Goal: Share content: Share content

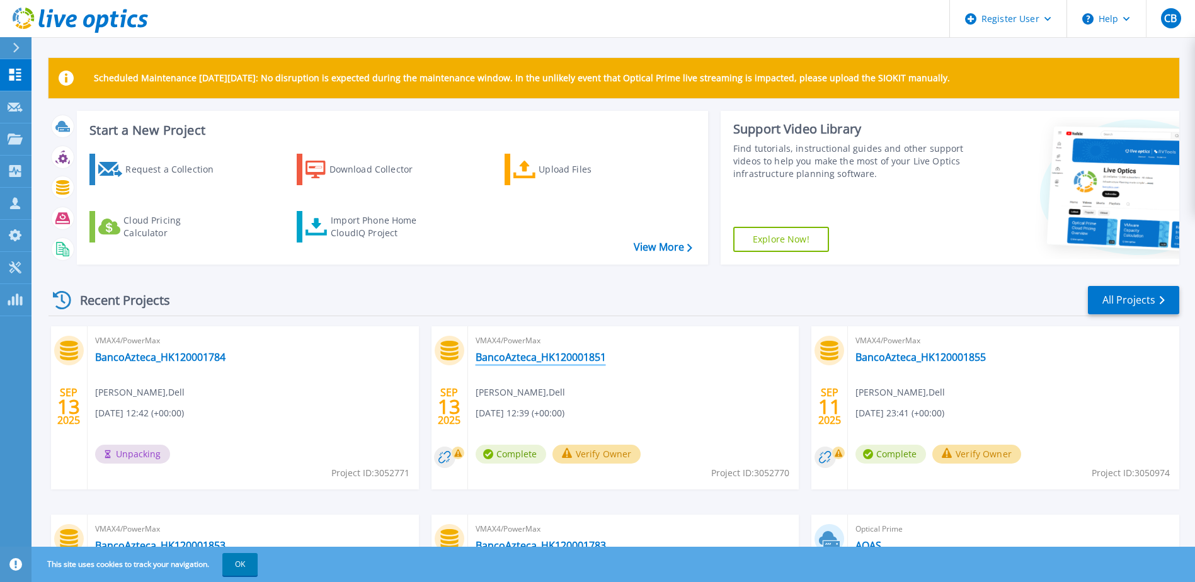
click at [574, 358] on link "BancoAzteca_HK120001851" at bounding box center [540, 357] width 130 height 13
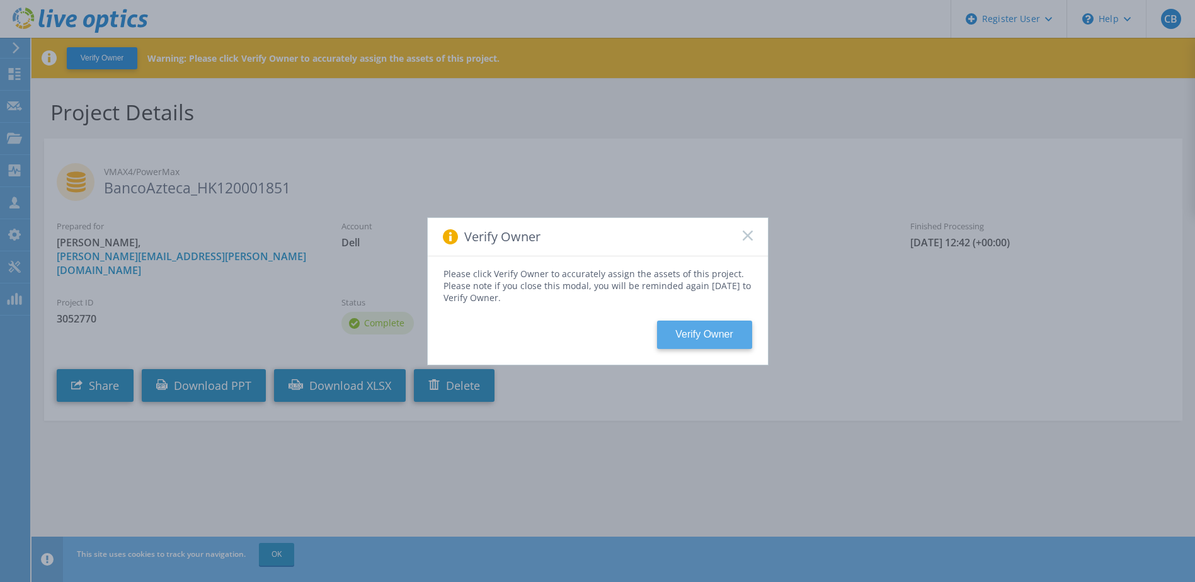
click at [708, 344] on button "Verify Owner" at bounding box center [704, 335] width 95 height 28
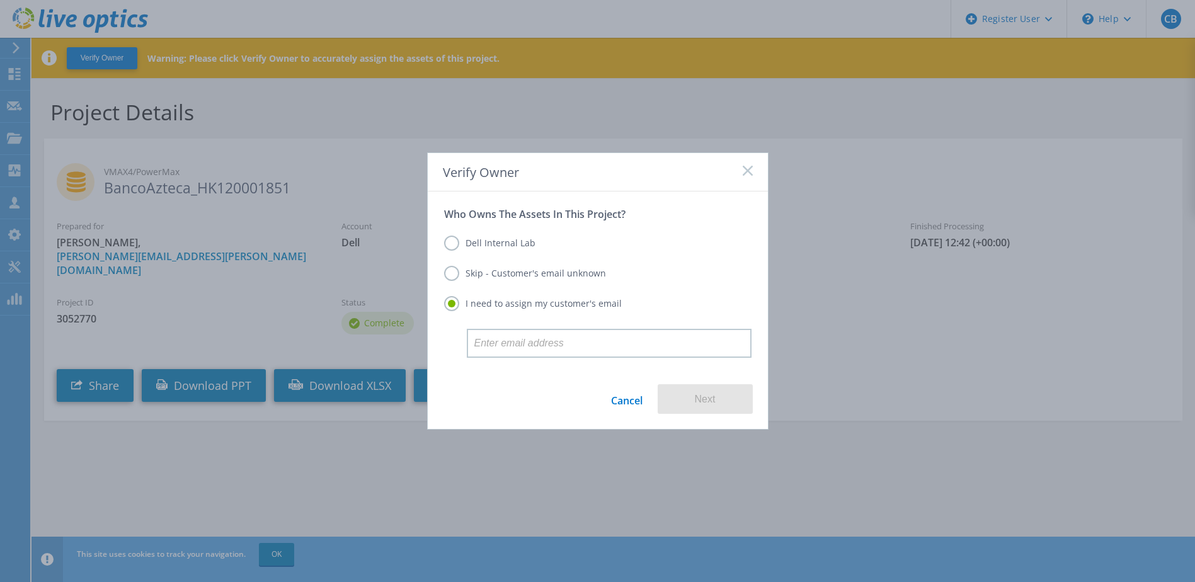
click at [514, 237] on label "Dell Internal Lab" at bounding box center [489, 243] width 91 height 15
click at [0, 0] on input "Dell Internal Lab" at bounding box center [0, 0] width 0 height 0
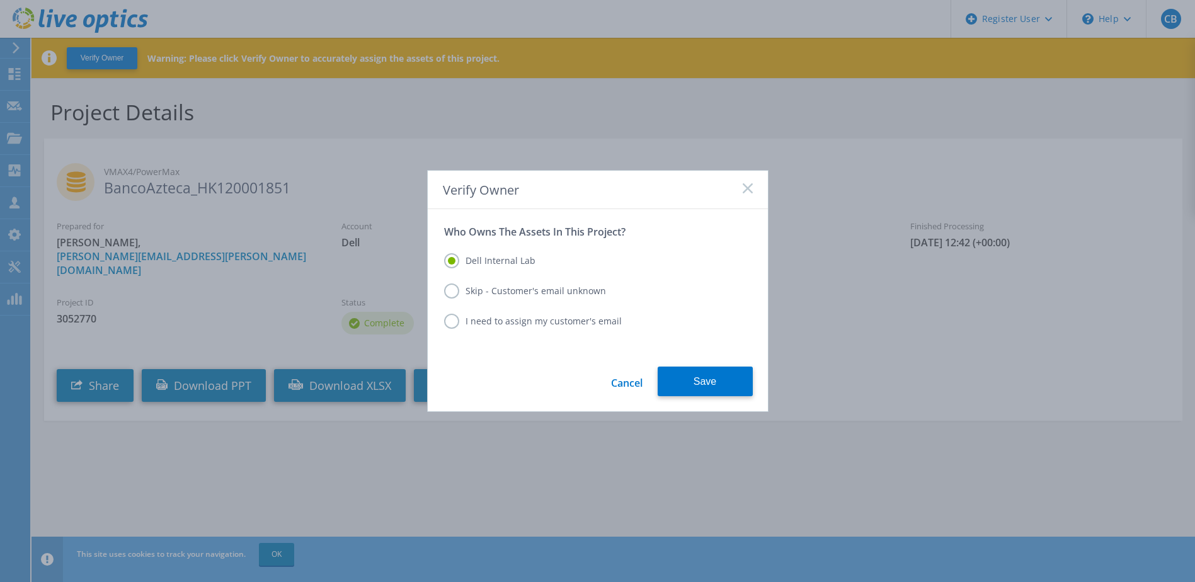
click at [482, 328] on label "I need to assign my customer's email" at bounding box center [533, 321] width 178 height 15
click at [0, 0] on input "I need to assign my customer's email" at bounding box center [0, 0] width 0 height 0
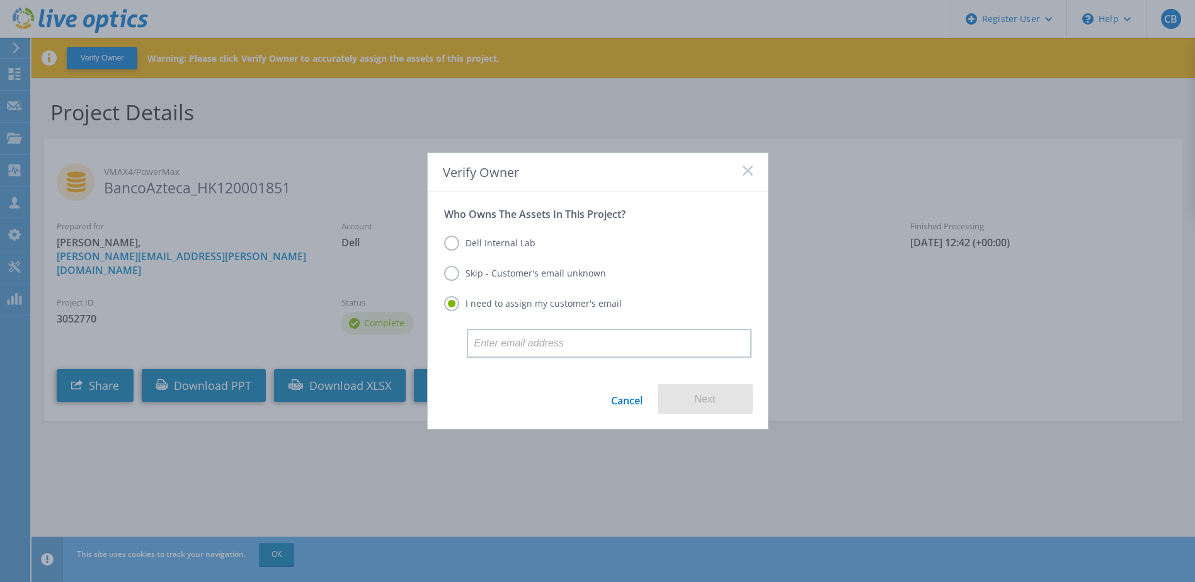
click at [487, 276] on label "Skip - Customer's email unknown" at bounding box center [525, 273] width 162 height 15
click at [0, 0] on input "Skip - Customer's email unknown" at bounding box center [0, 0] width 0 height 0
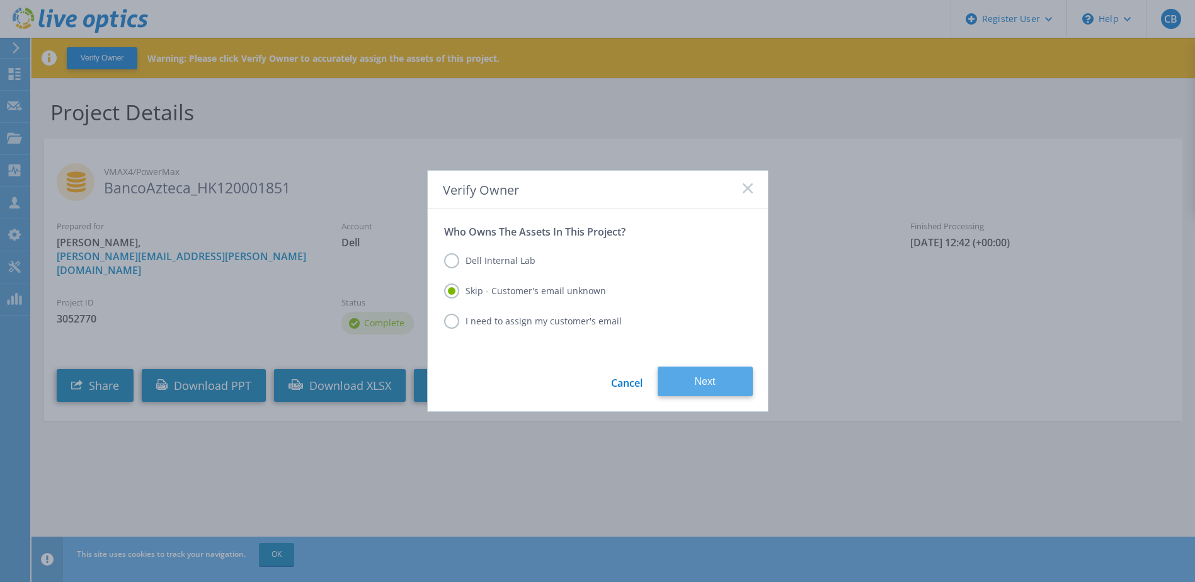
click at [705, 380] on button "Next" at bounding box center [704, 381] width 95 height 30
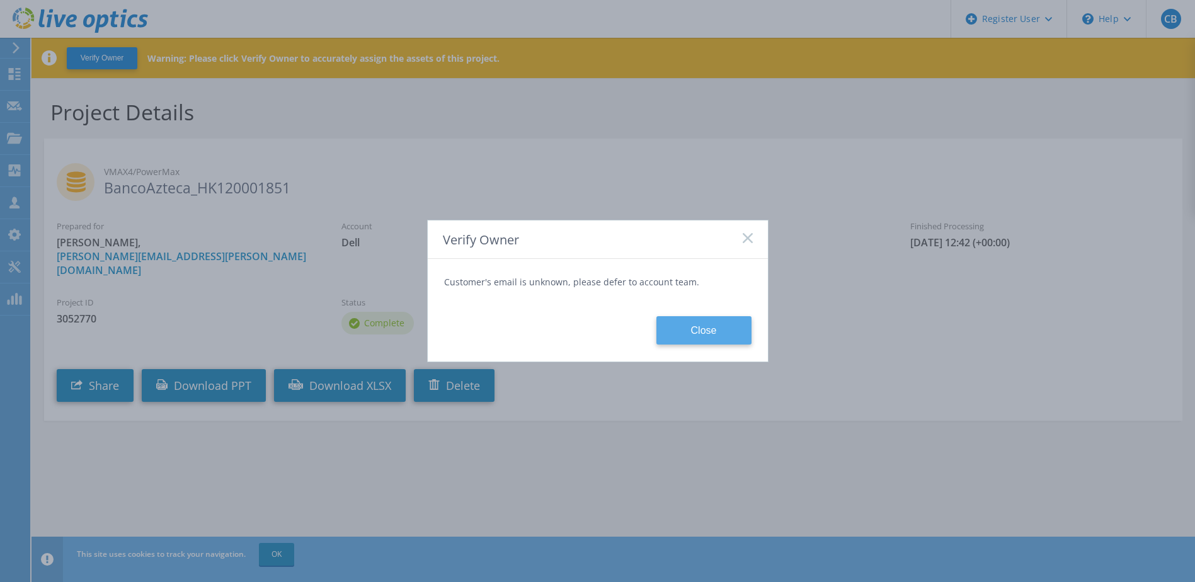
click at [691, 343] on button "Close" at bounding box center [703, 330] width 95 height 28
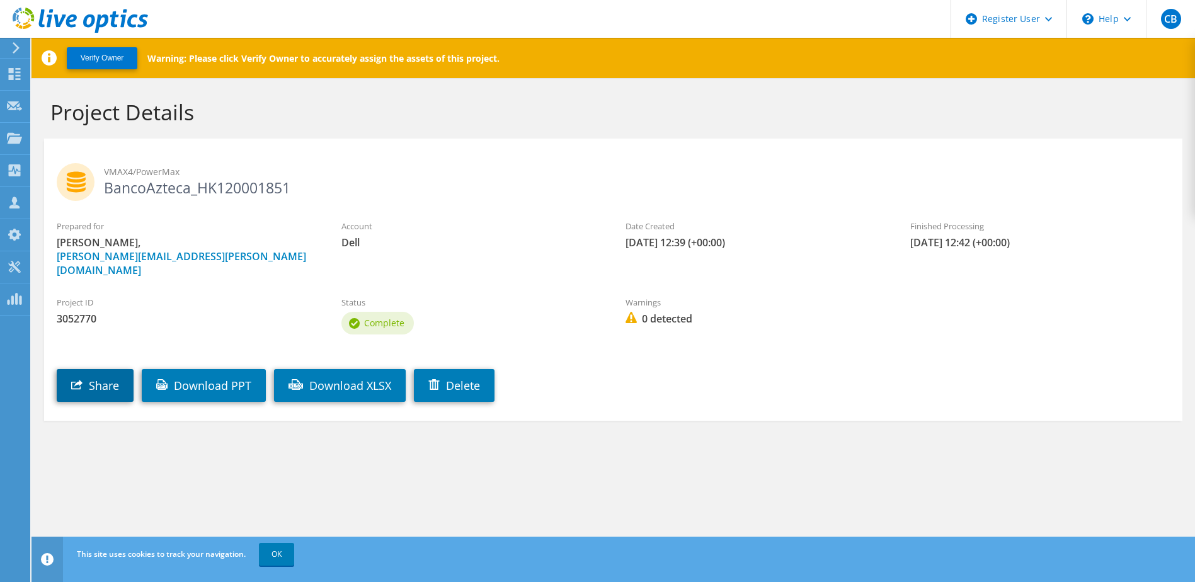
click at [112, 377] on link "Share" at bounding box center [95, 385] width 77 height 33
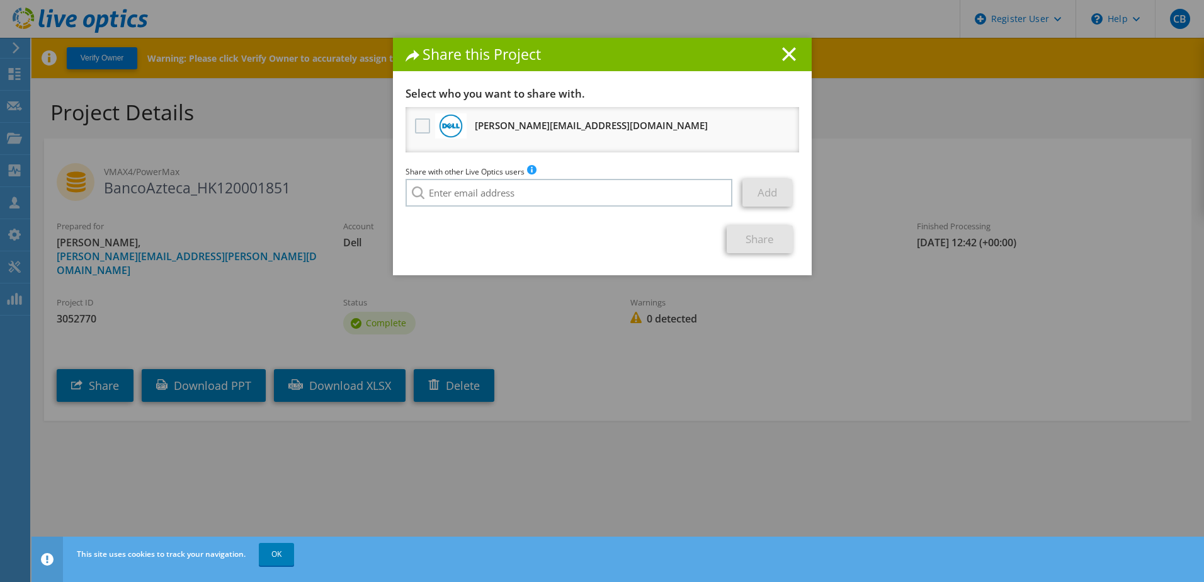
click at [423, 131] on label at bounding box center [424, 125] width 18 height 15
click at [0, 0] on input "checkbox" at bounding box center [0, 0] width 0 height 0
click at [759, 242] on link "Share" at bounding box center [760, 239] width 66 height 28
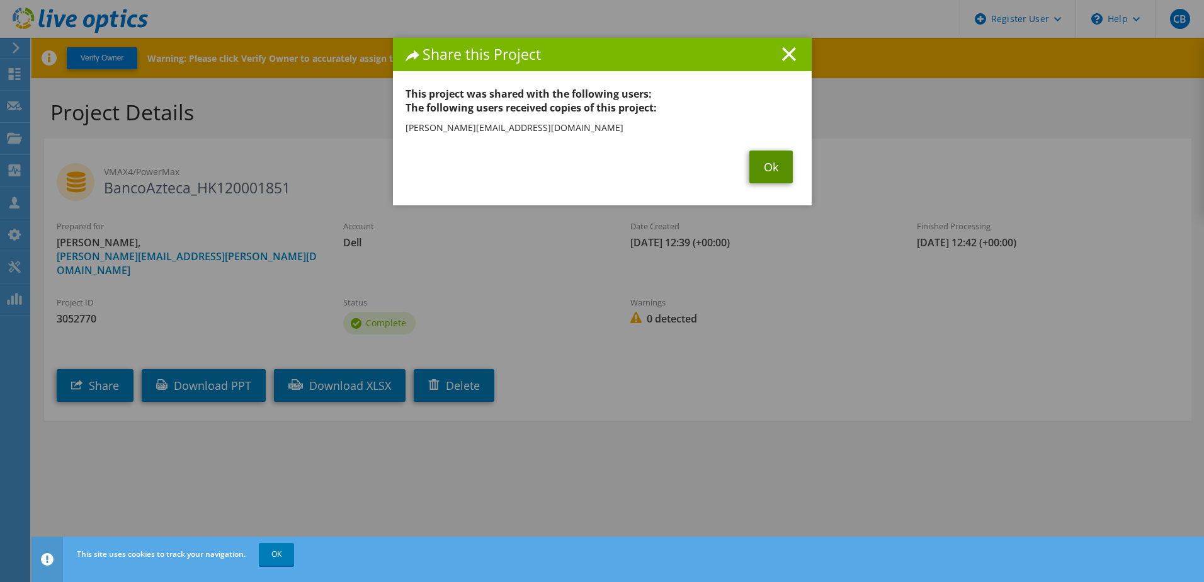
click at [764, 178] on link "Ok" at bounding box center [770, 166] width 43 height 33
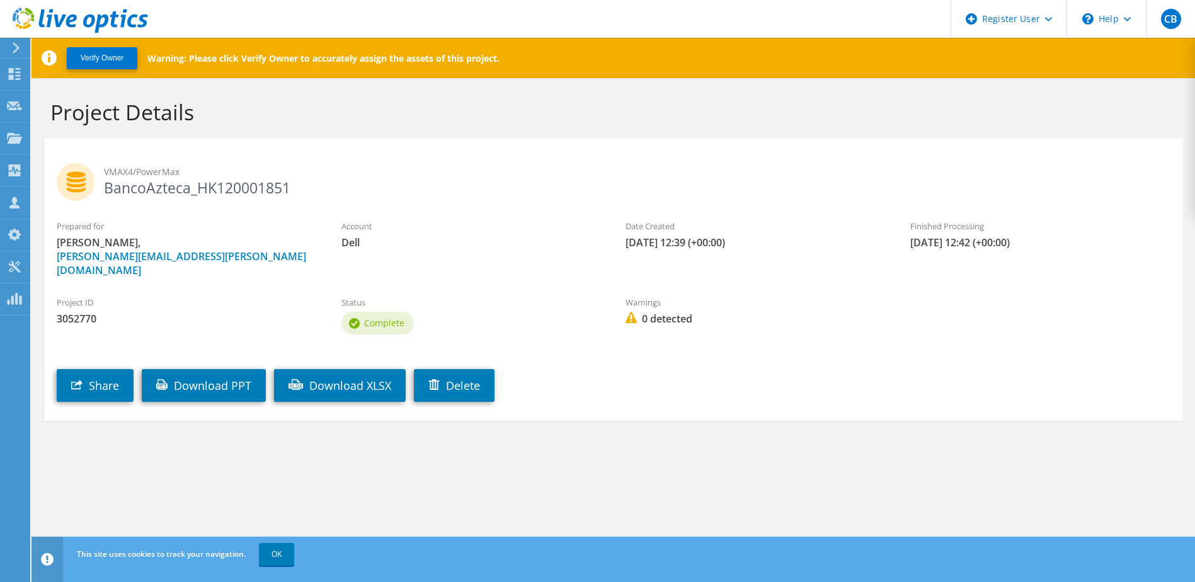
click at [18, 45] on icon at bounding box center [15, 47] width 9 height 11
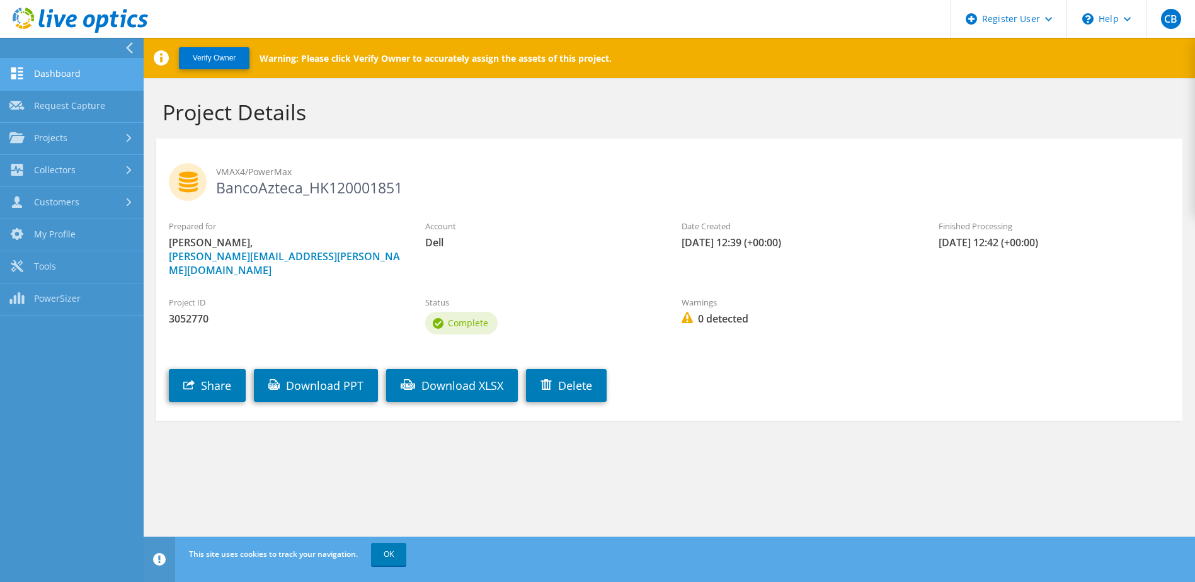
click at [61, 76] on link "Dashboard" at bounding box center [72, 75] width 144 height 32
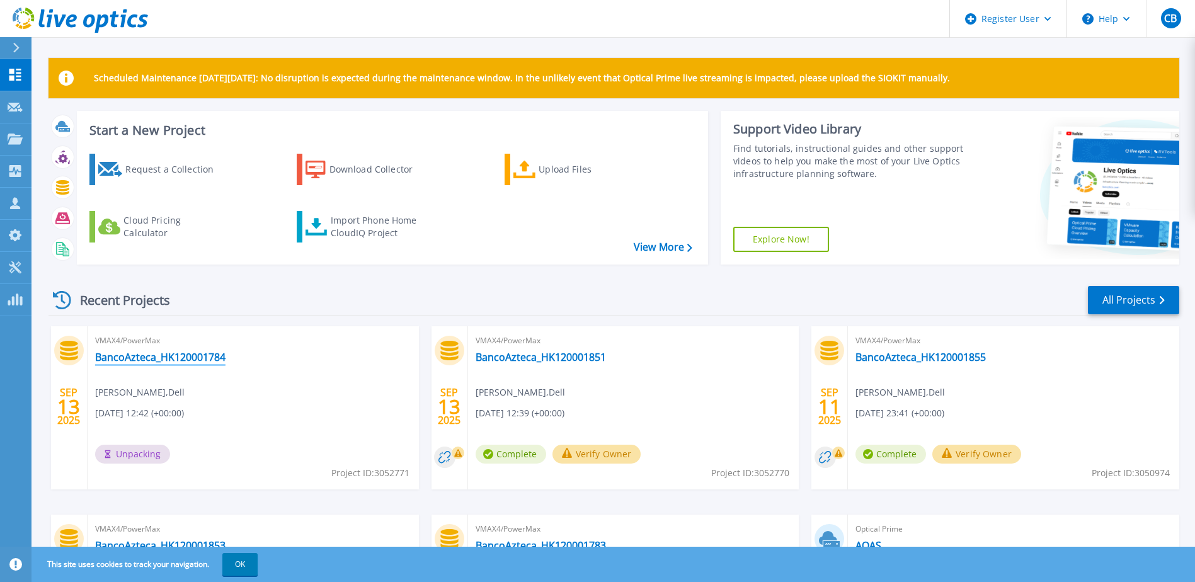
click at [177, 355] on link "BancoAzteca_HK120001784" at bounding box center [160, 357] width 130 height 13
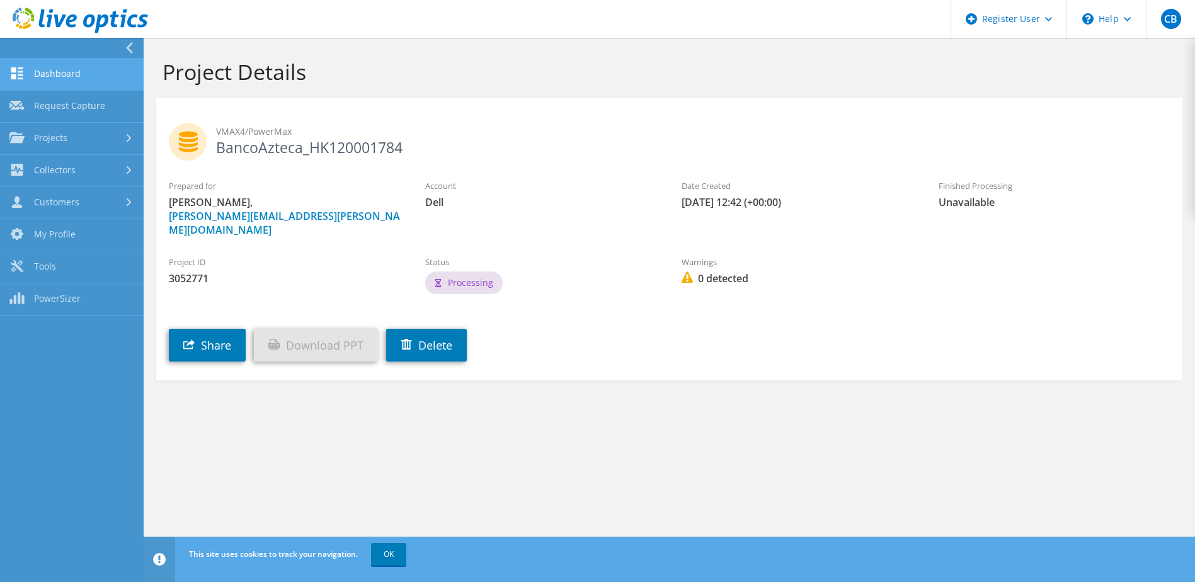
click at [54, 73] on link "Dashboard" at bounding box center [72, 75] width 144 height 32
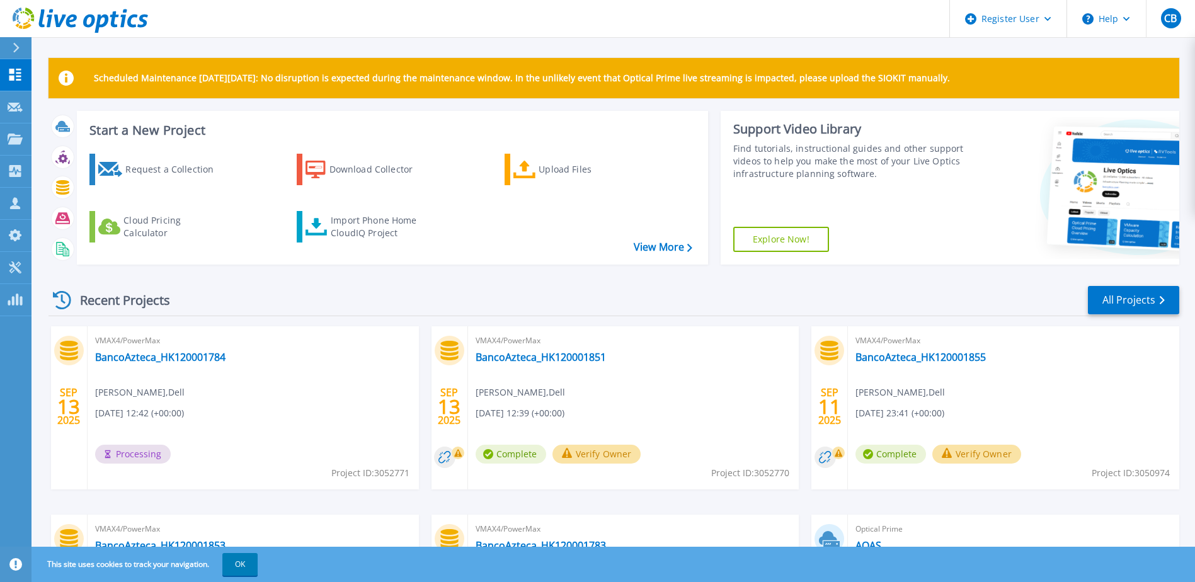
scroll to position [169, 0]
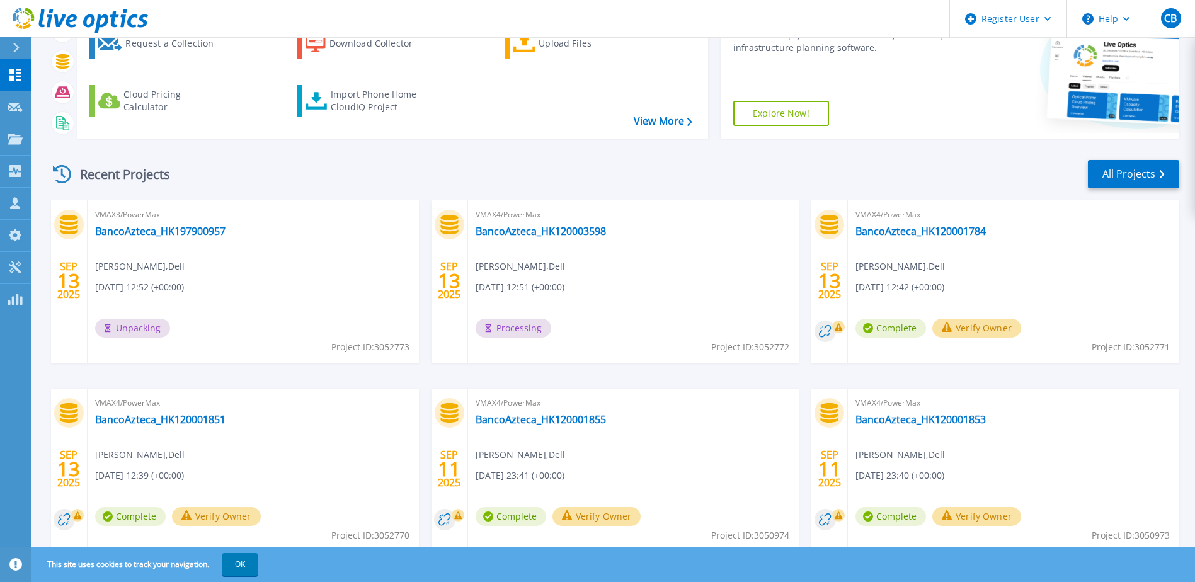
scroll to position [169, 0]
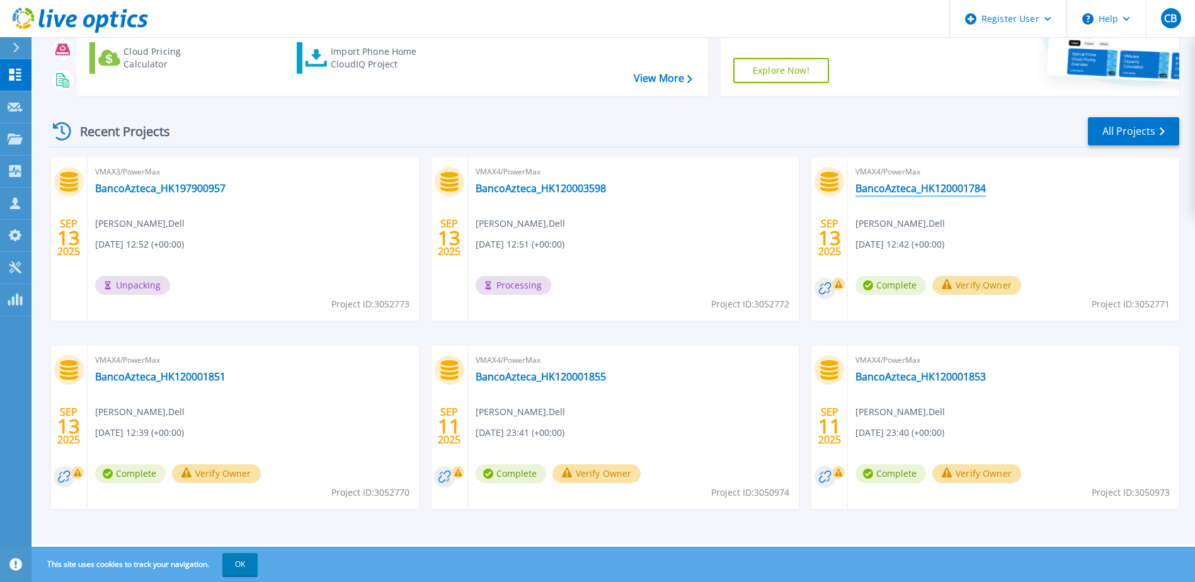
click at [974, 191] on link "BancoAzteca_HK120001784" at bounding box center [920, 188] width 130 height 13
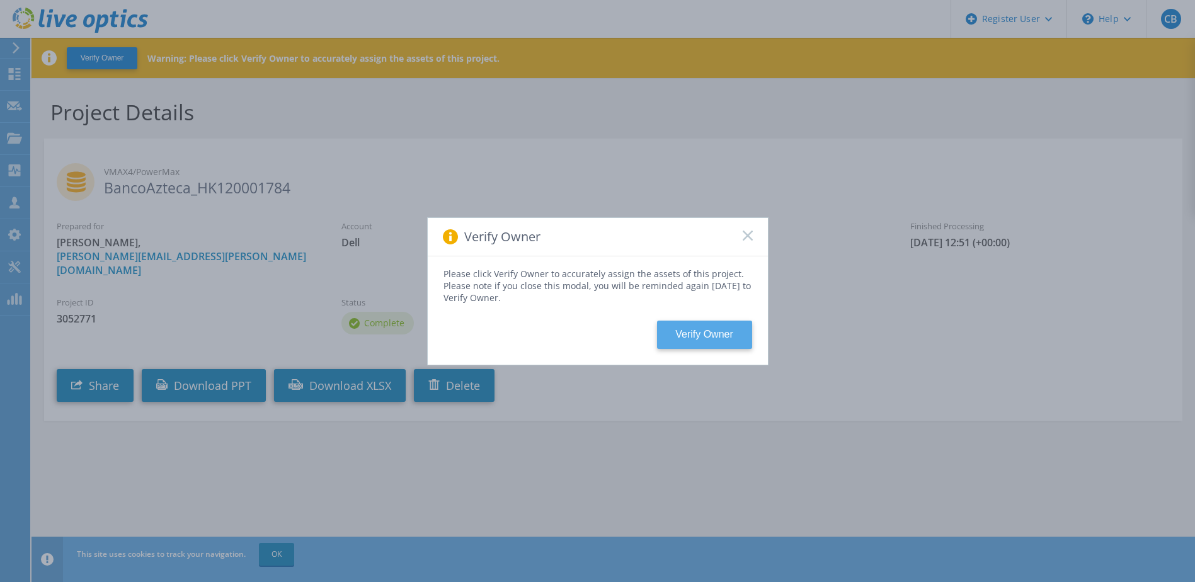
click at [705, 339] on button "Verify Owner" at bounding box center [704, 335] width 95 height 28
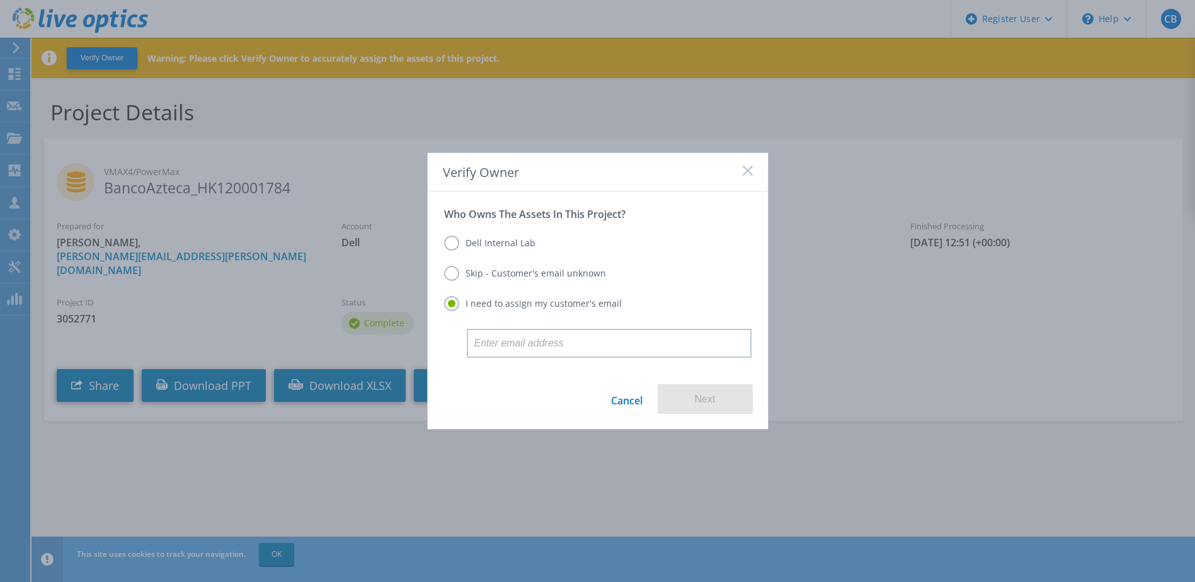
click at [534, 272] on label "Skip - Customer's email unknown" at bounding box center [525, 273] width 162 height 15
click at [0, 0] on input "Skip - Customer's email unknown" at bounding box center [0, 0] width 0 height 0
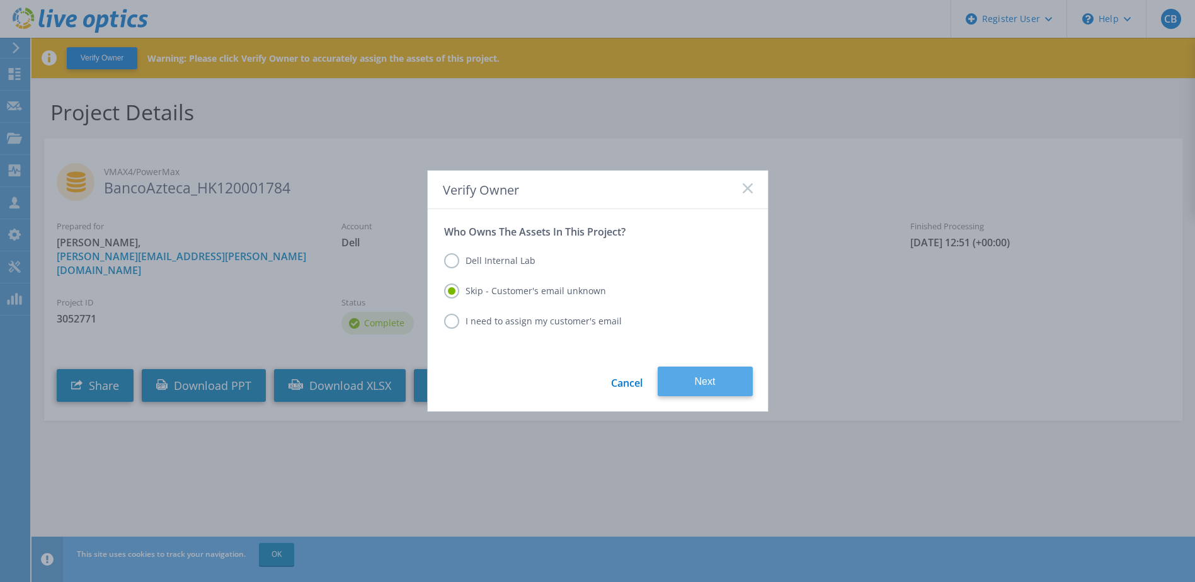
click at [726, 380] on button "Next" at bounding box center [704, 381] width 95 height 30
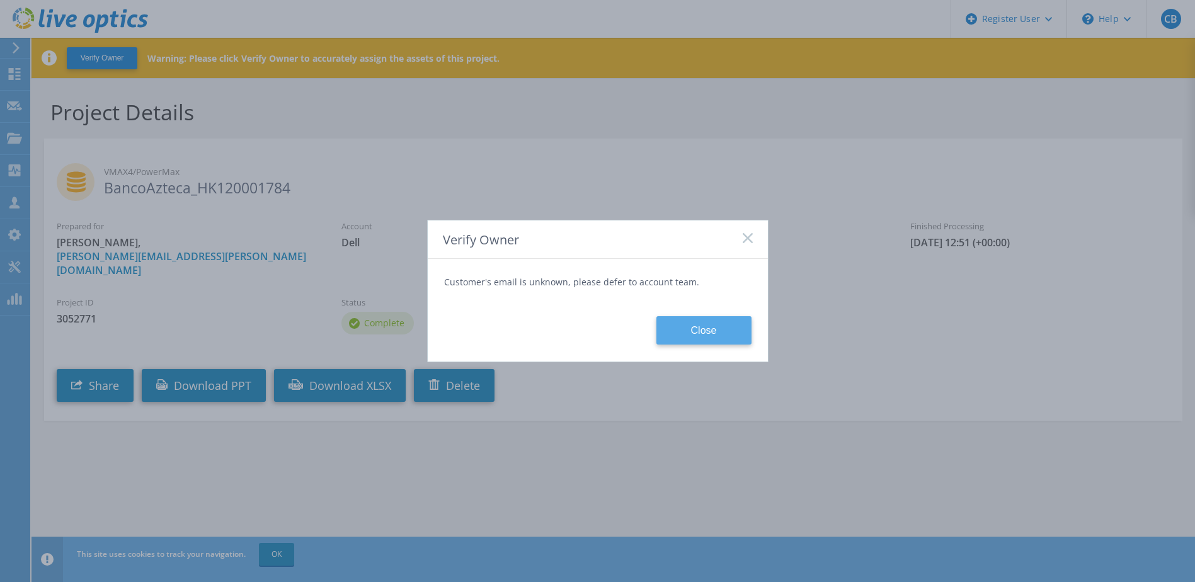
click at [718, 337] on button "Close" at bounding box center [703, 330] width 95 height 28
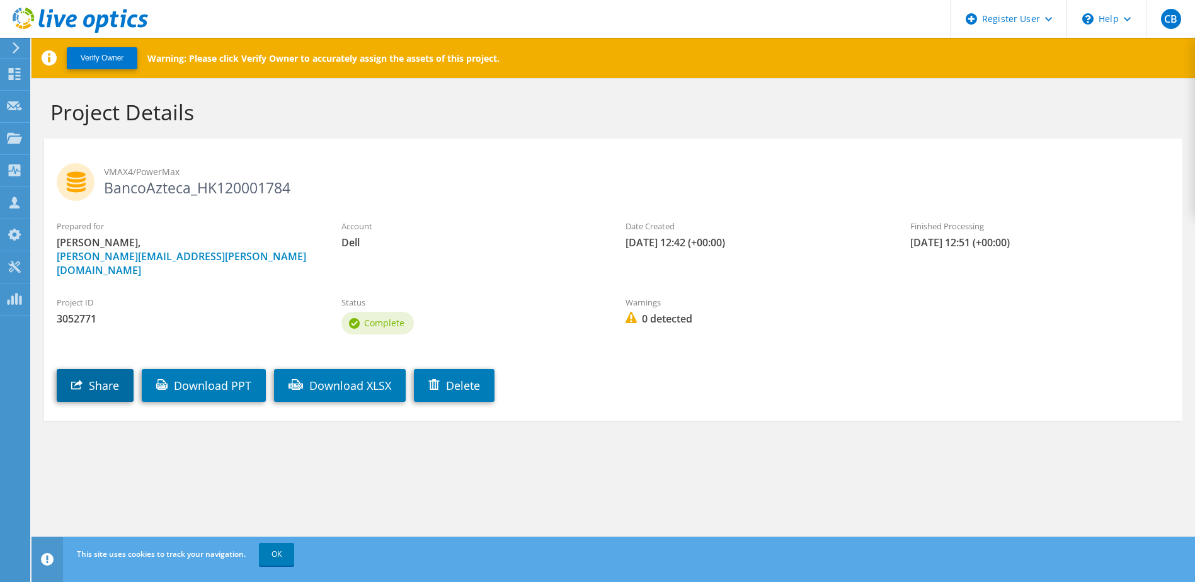
click at [108, 382] on link "Share" at bounding box center [95, 385] width 77 height 33
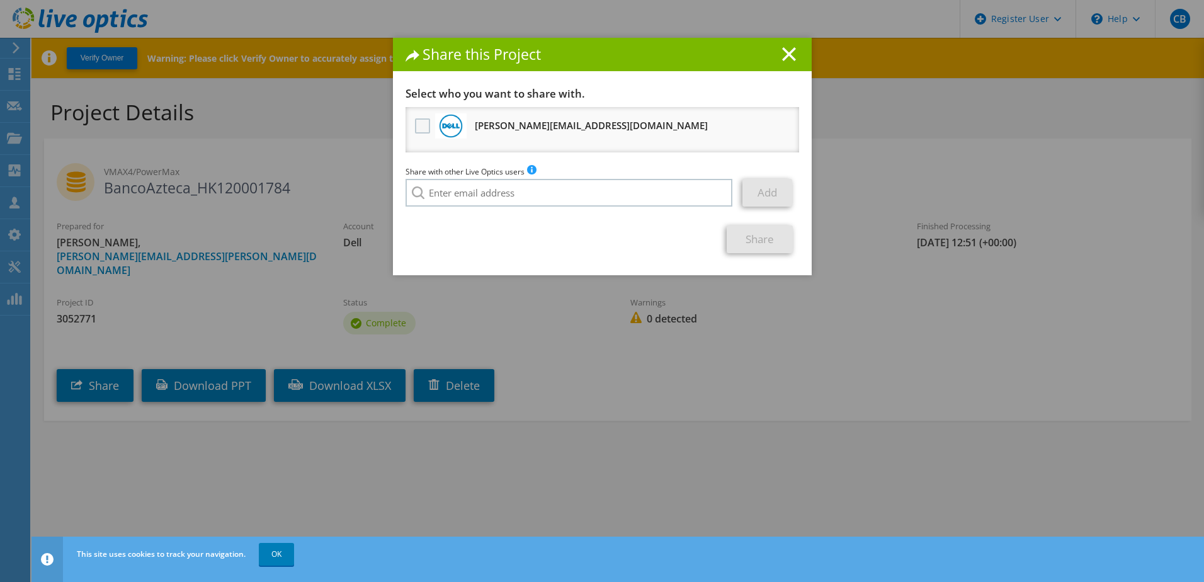
click at [417, 127] on label at bounding box center [424, 125] width 18 height 15
click at [0, 0] on input "checkbox" at bounding box center [0, 0] width 0 height 0
click at [757, 248] on link "Share" at bounding box center [760, 239] width 66 height 28
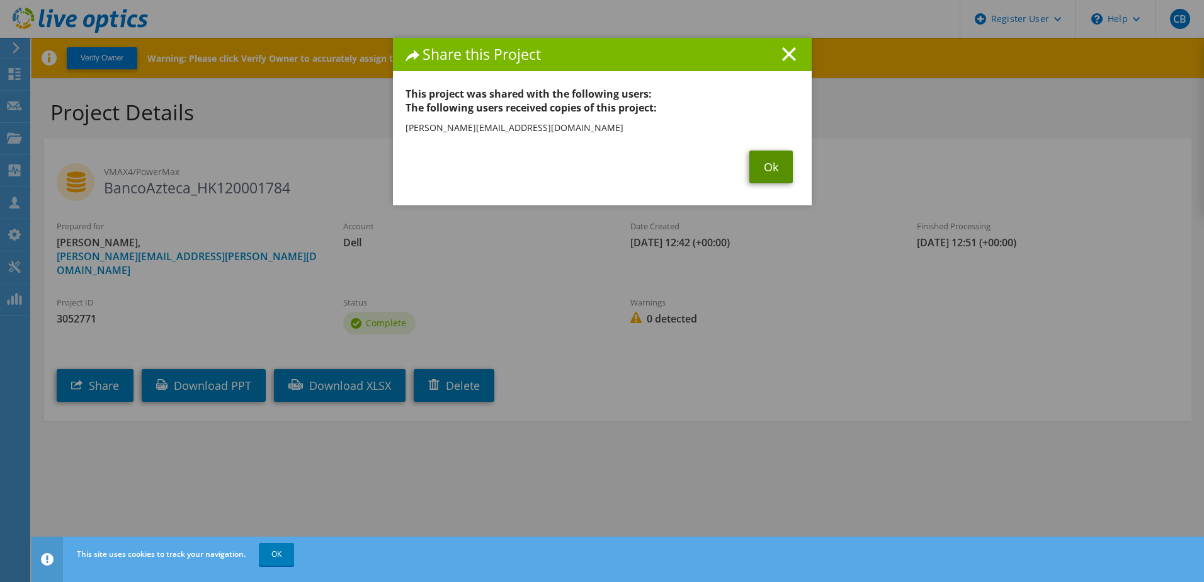
click at [763, 173] on link "Ok" at bounding box center [770, 166] width 43 height 33
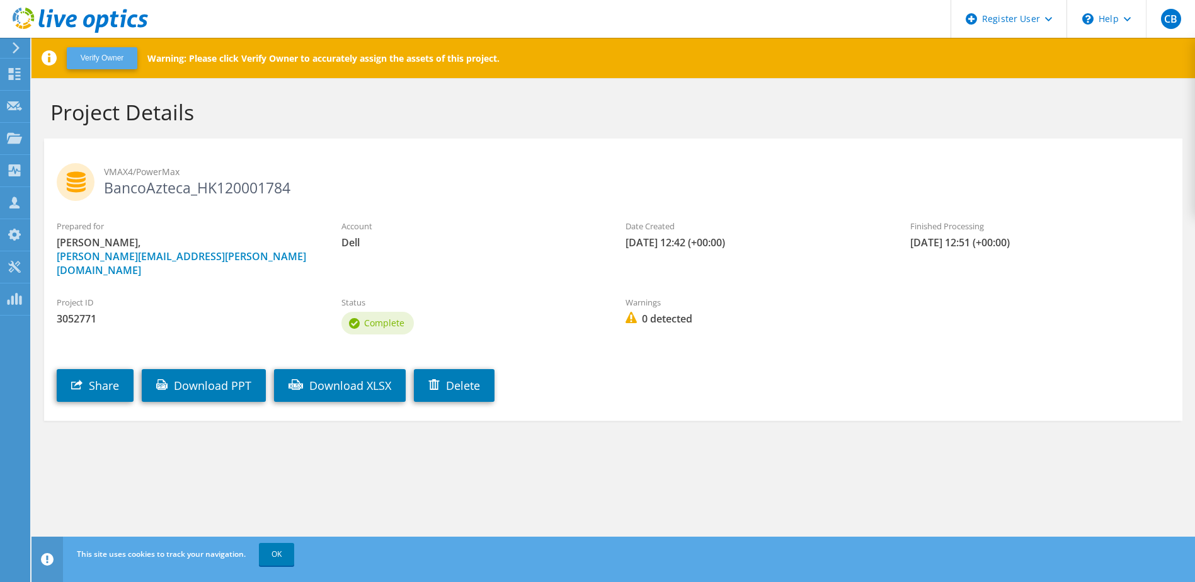
click at [127, 52] on button "Verify Owner" at bounding box center [102, 58] width 71 height 22
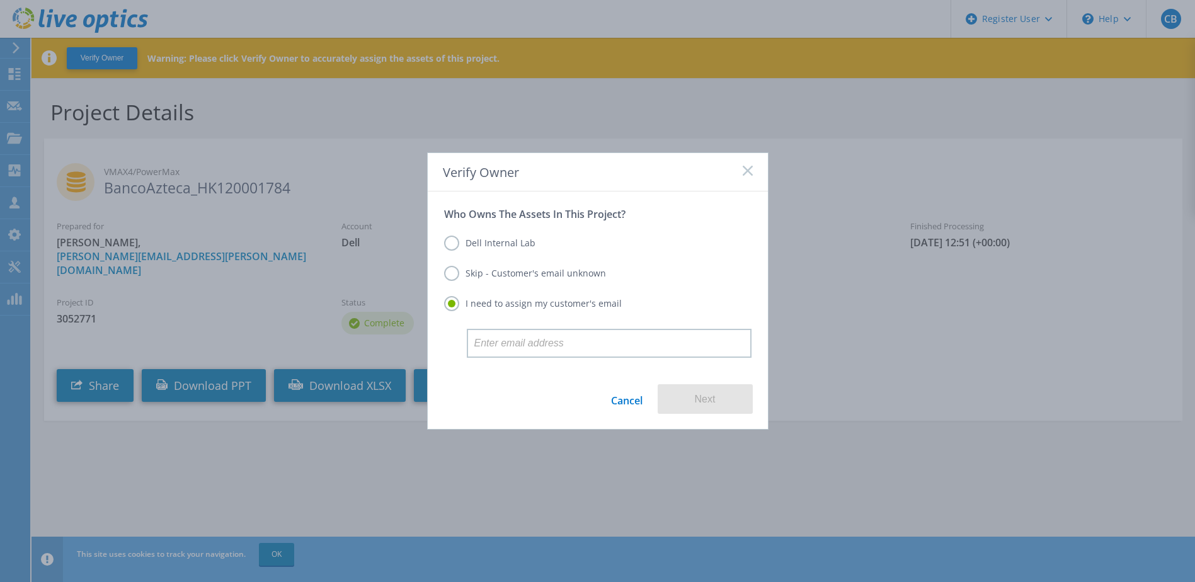
click at [470, 246] on label "Dell Internal Lab" at bounding box center [489, 243] width 91 height 15
click at [0, 0] on input "Dell Internal Lab" at bounding box center [0, 0] width 0 height 0
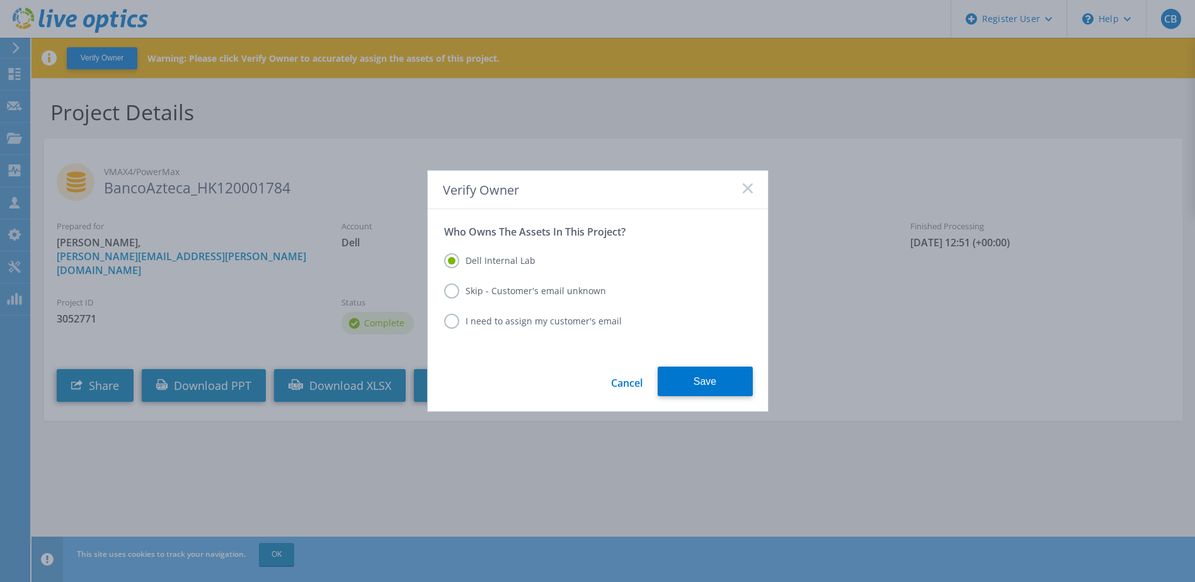
click at [467, 291] on label "Skip - Customer's email unknown" at bounding box center [525, 290] width 162 height 15
click at [0, 0] on input "Skip - Customer's email unknown" at bounding box center [0, 0] width 0 height 0
click at [749, 195] on span at bounding box center [747, 189] width 10 height 13
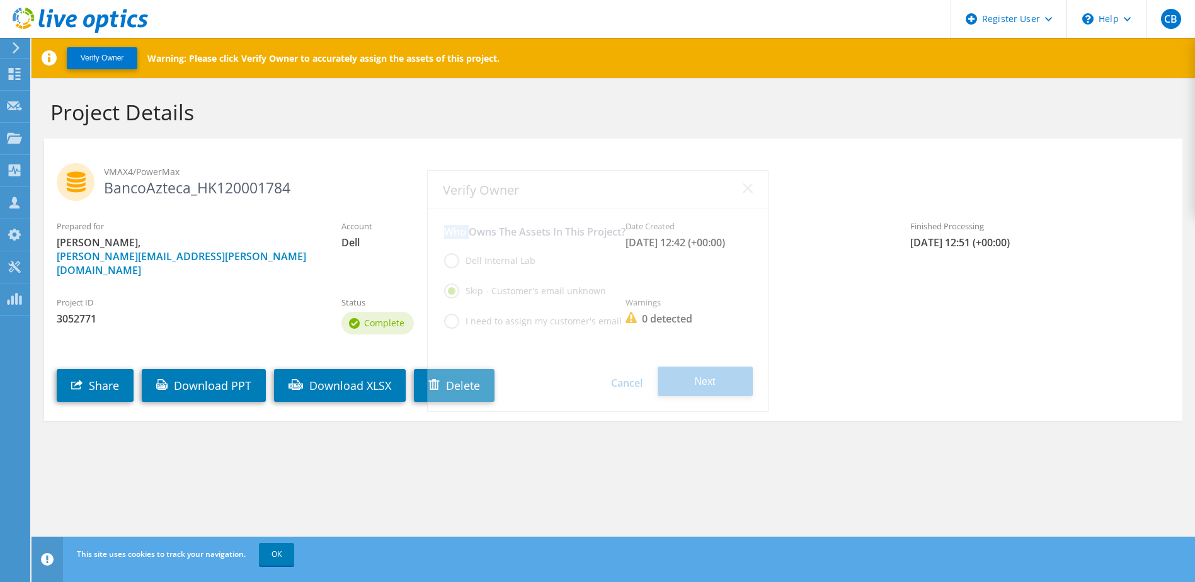
click at [749, 195] on span at bounding box center [747, 189] width 10 height 13
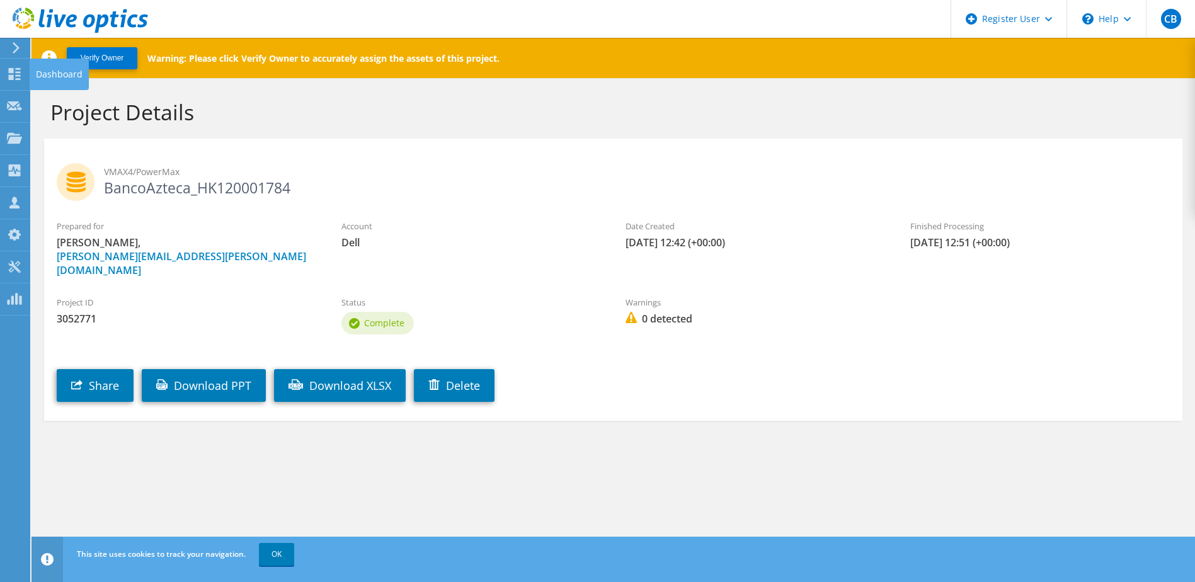
drag, startPoint x: 23, startPoint y: 75, endPoint x: 30, endPoint y: 75, distance: 7.6
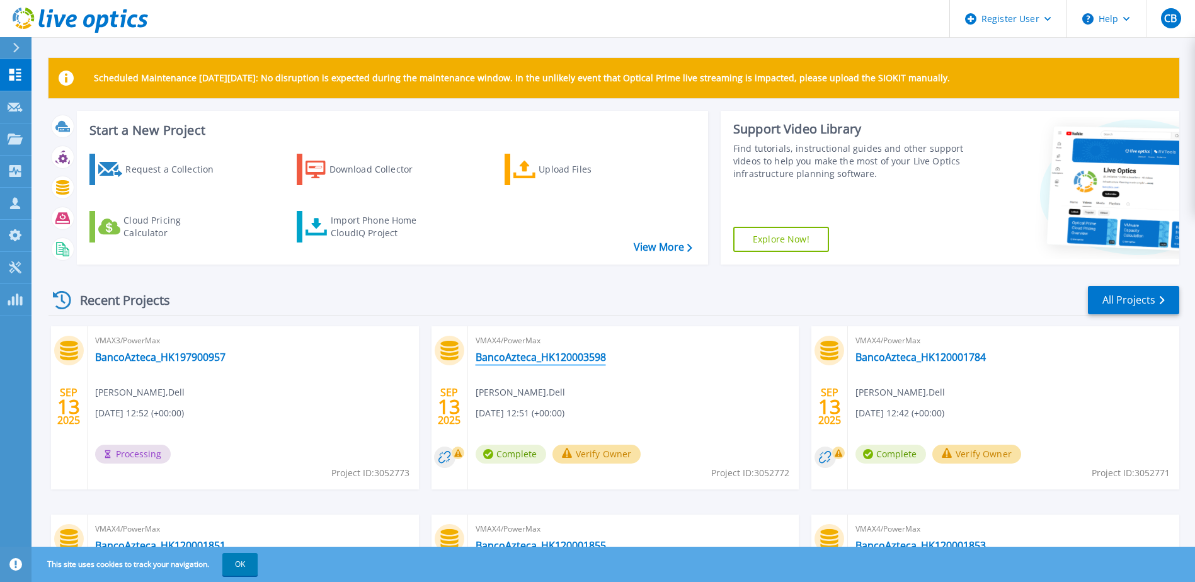
click at [585, 360] on link "BancoAzteca_HK120003598" at bounding box center [540, 357] width 130 height 13
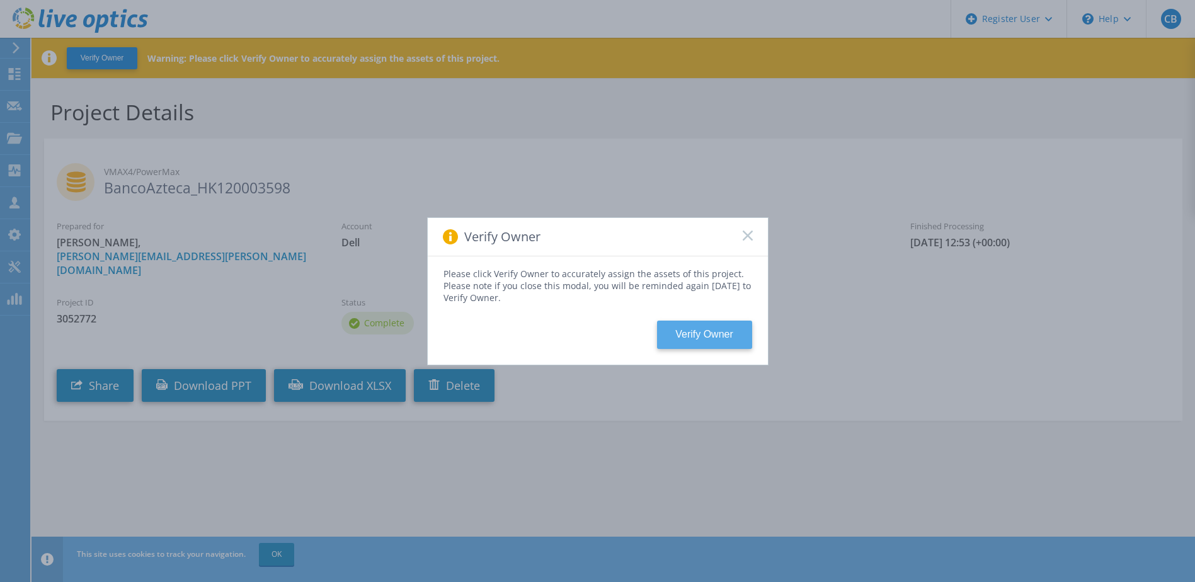
click at [720, 338] on button "Verify Owner" at bounding box center [704, 335] width 95 height 28
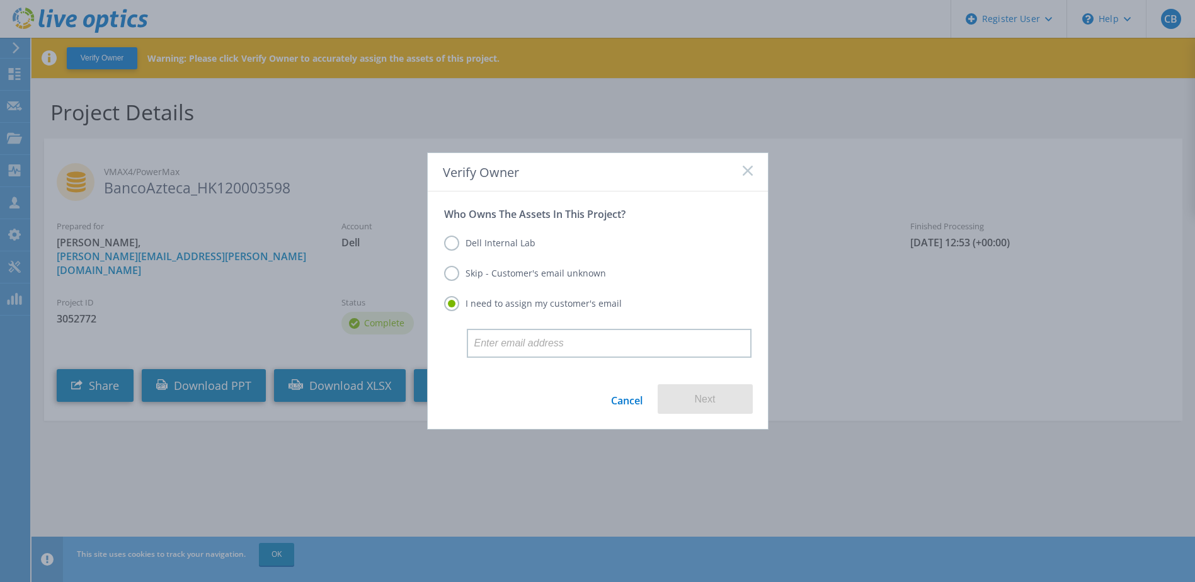
click at [497, 266] on label "Skip - Customer's email unknown" at bounding box center [525, 273] width 162 height 15
click at [0, 0] on input "Skip - Customer's email unknown" at bounding box center [0, 0] width 0 height 0
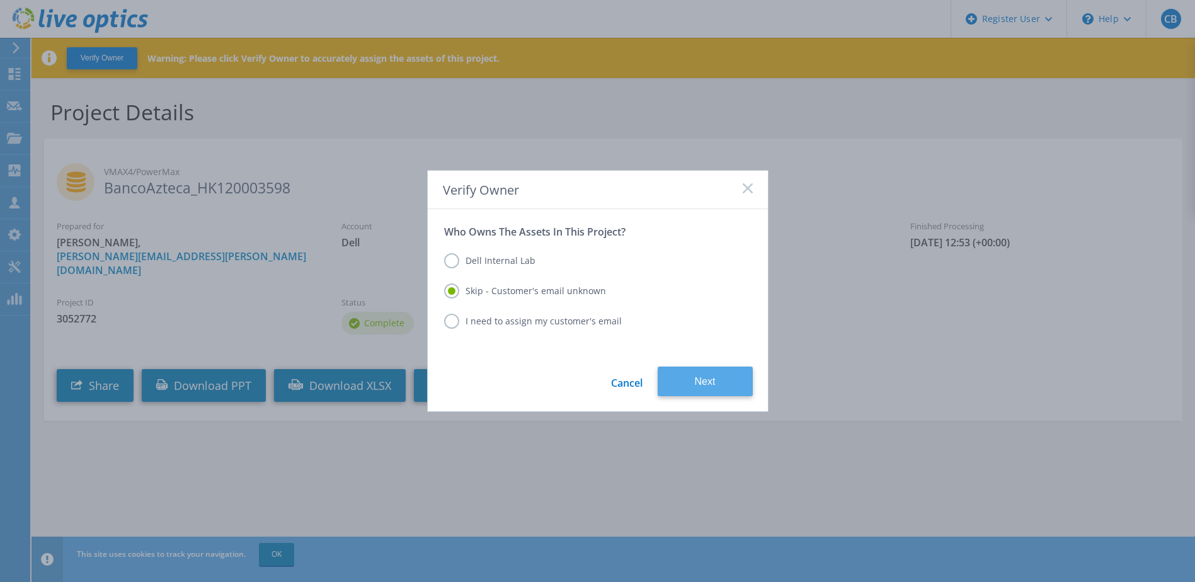
click at [686, 371] on button "Next" at bounding box center [704, 381] width 95 height 30
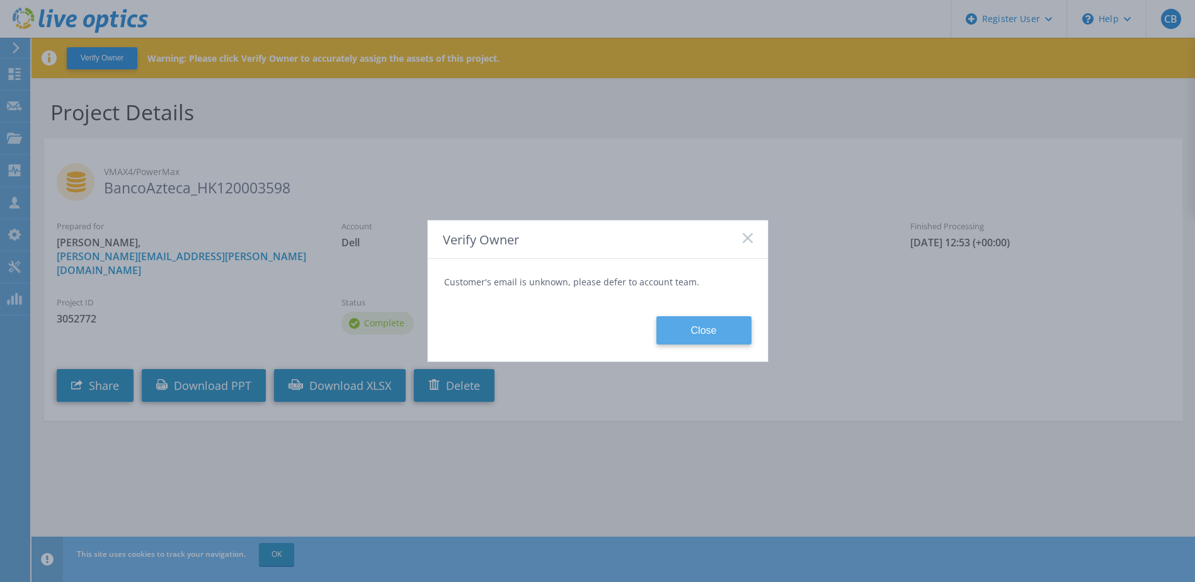
click at [707, 336] on button "Close" at bounding box center [703, 330] width 95 height 28
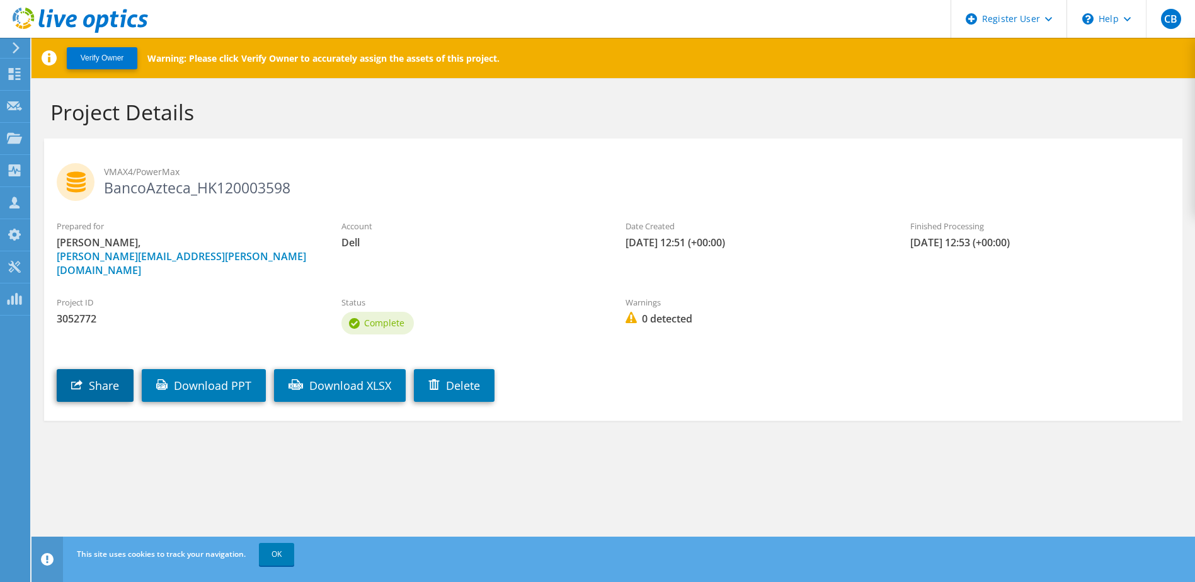
click at [99, 380] on link "Share" at bounding box center [95, 385] width 77 height 33
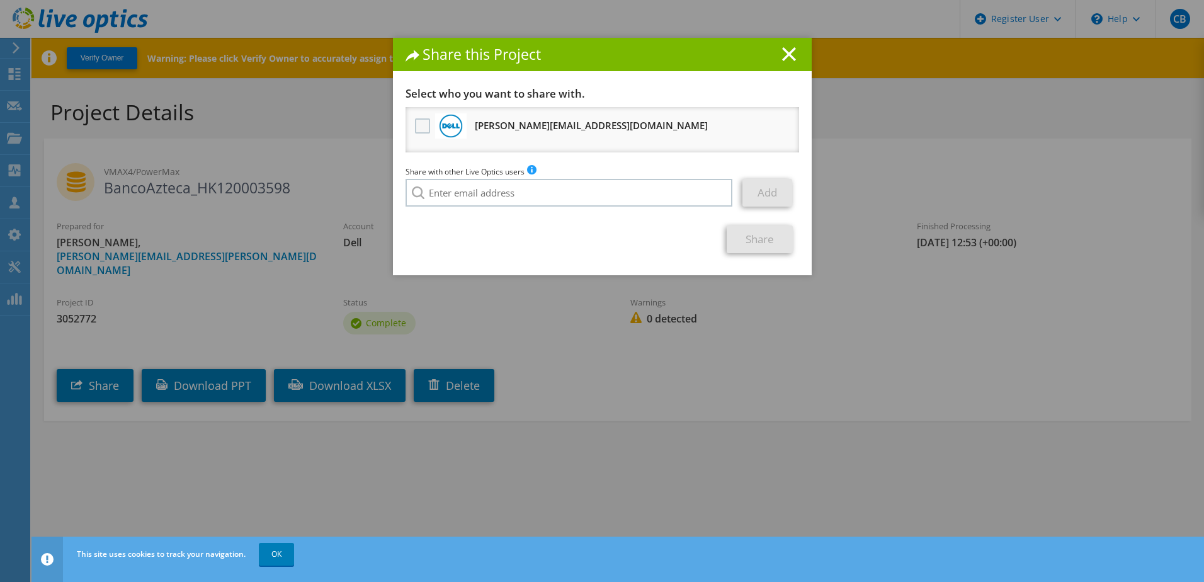
click at [419, 131] on label at bounding box center [424, 125] width 18 height 15
click at [0, 0] on input "checkbox" at bounding box center [0, 0] width 0 height 0
click at [751, 238] on link "Share" at bounding box center [760, 239] width 66 height 28
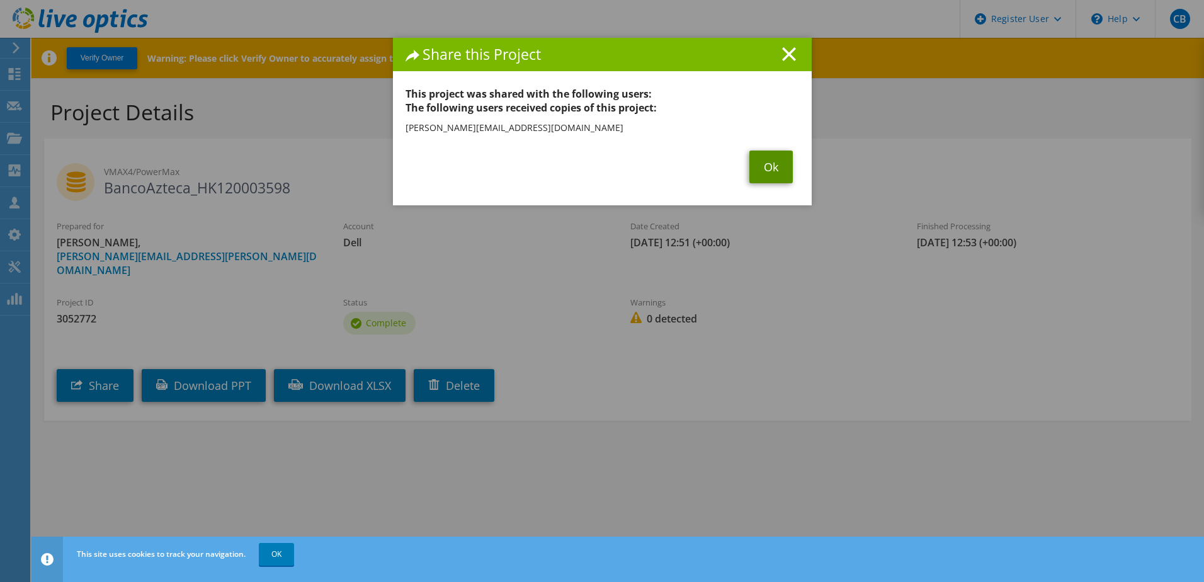
click at [779, 166] on link "Ok" at bounding box center [770, 166] width 43 height 33
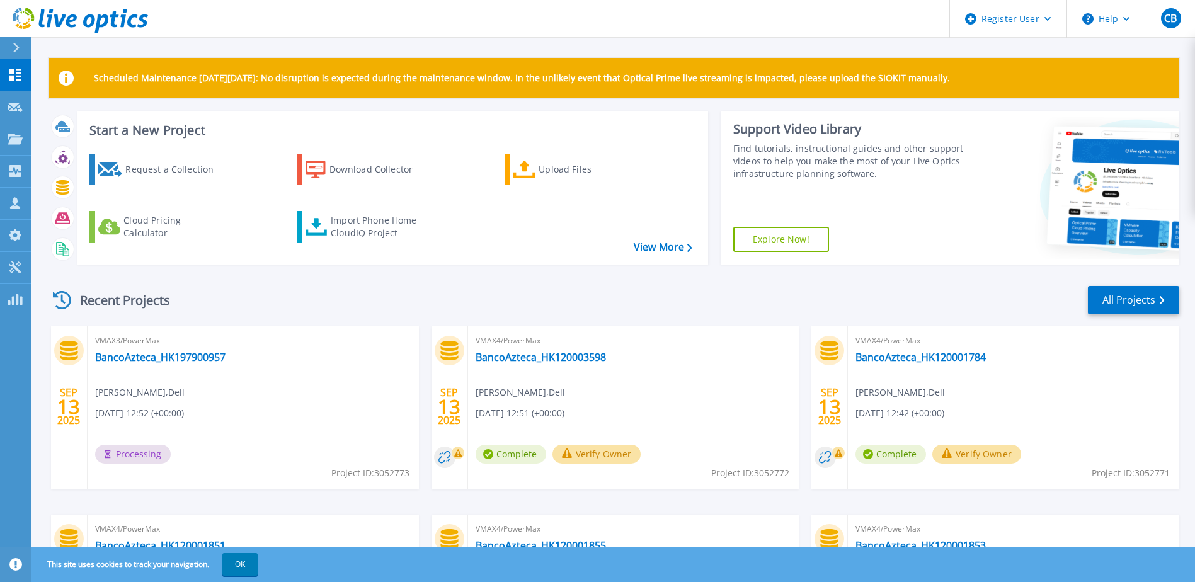
scroll to position [169, 0]
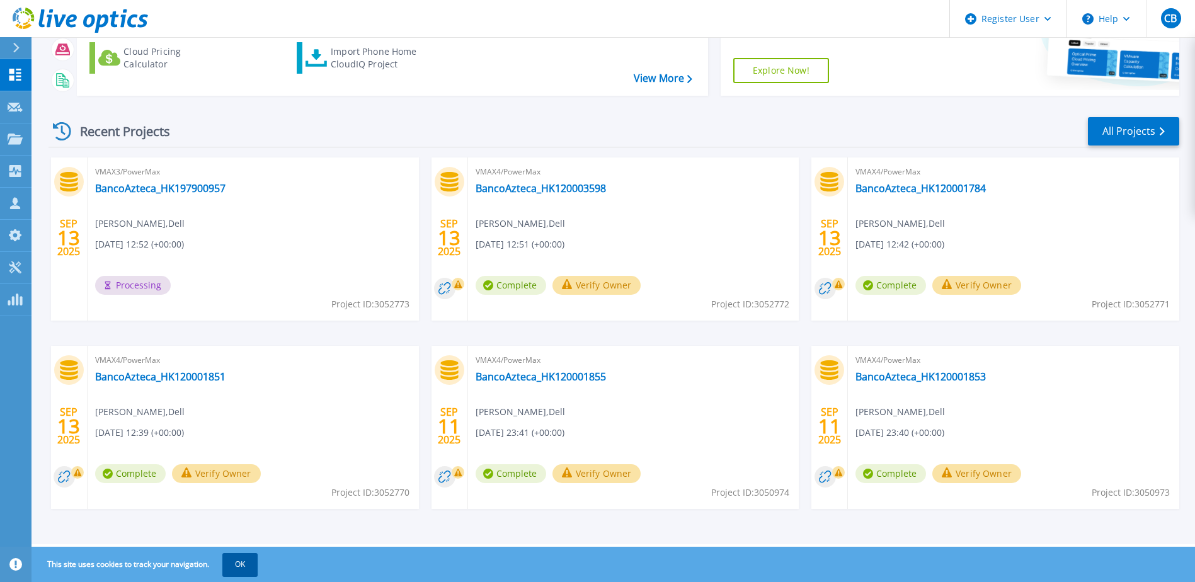
click at [256, 556] on button "OK" at bounding box center [239, 564] width 35 height 23
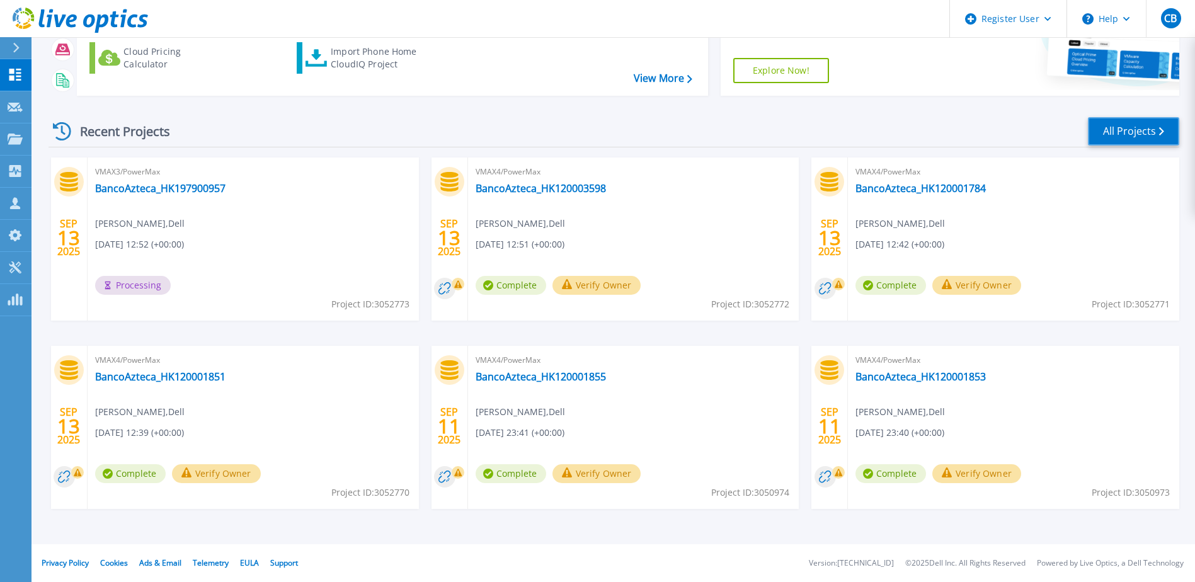
click at [1112, 134] on link "All Projects" at bounding box center [1133, 131] width 91 height 28
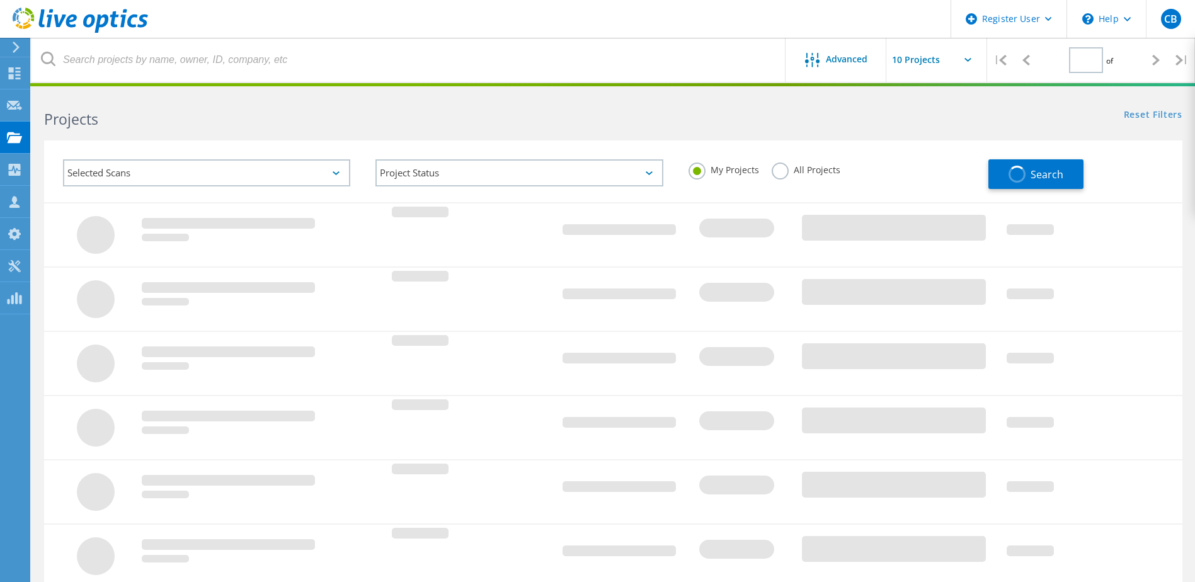
type input "1"
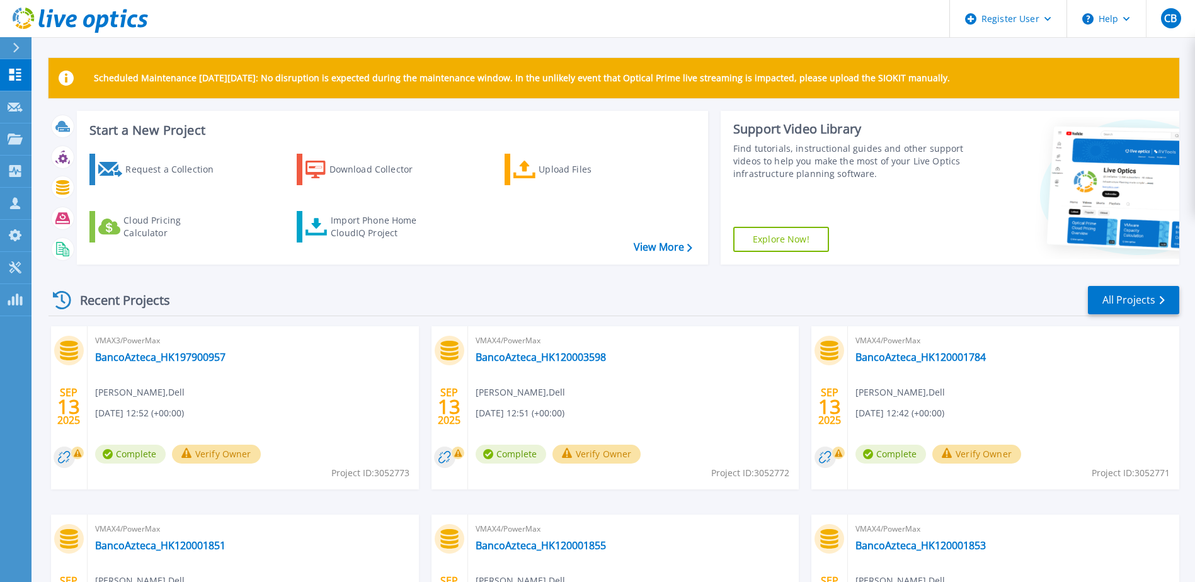
click at [209, 365] on div "VMAX3/PowerMax BancoAzteca_HK197900957 [PERSON_NAME] , Dell [DATE] 12:52 (+00:0…" at bounding box center [253, 407] width 331 height 163
click at [202, 356] on link "BancoAzteca_HK197900957" at bounding box center [160, 357] width 130 height 13
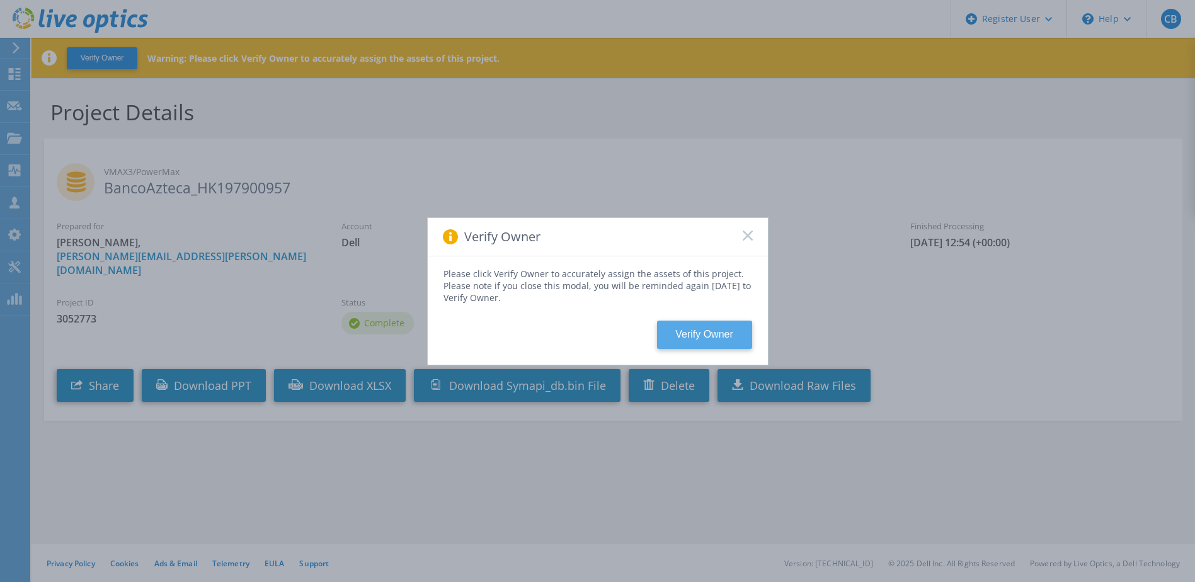
click at [724, 331] on button "Verify Owner" at bounding box center [704, 335] width 95 height 28
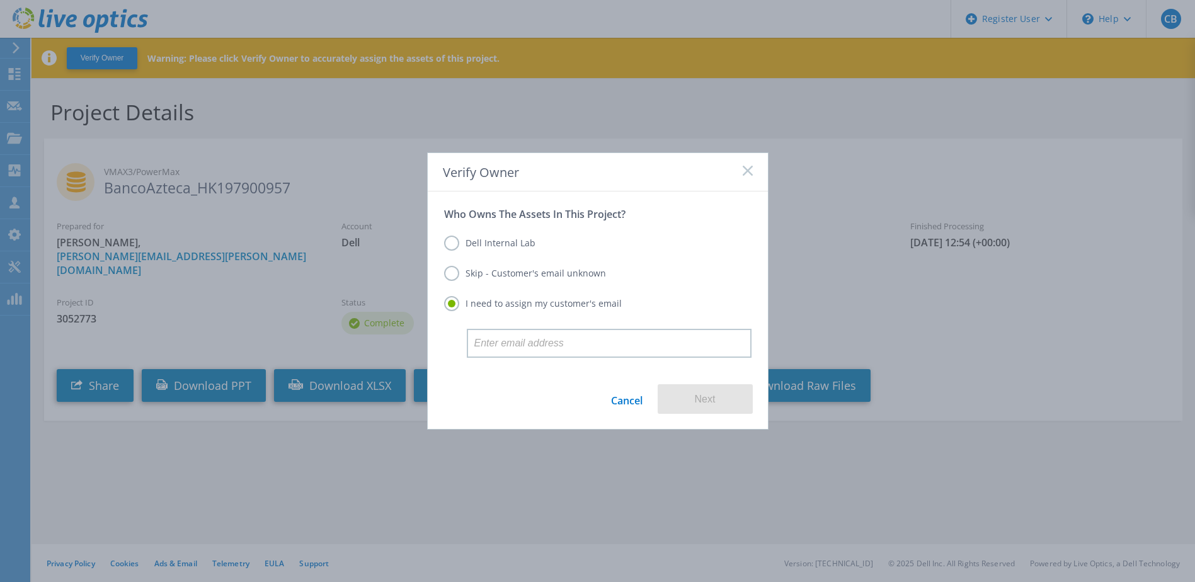
click at [506, 278] on label "Skip - Customer's email unknown" at bounding box center [525, 273] width 162 height 15
click at [0, 0] on input "Skip - Customer's email unknown" at bounding box center [0, 0] width 0 height 0
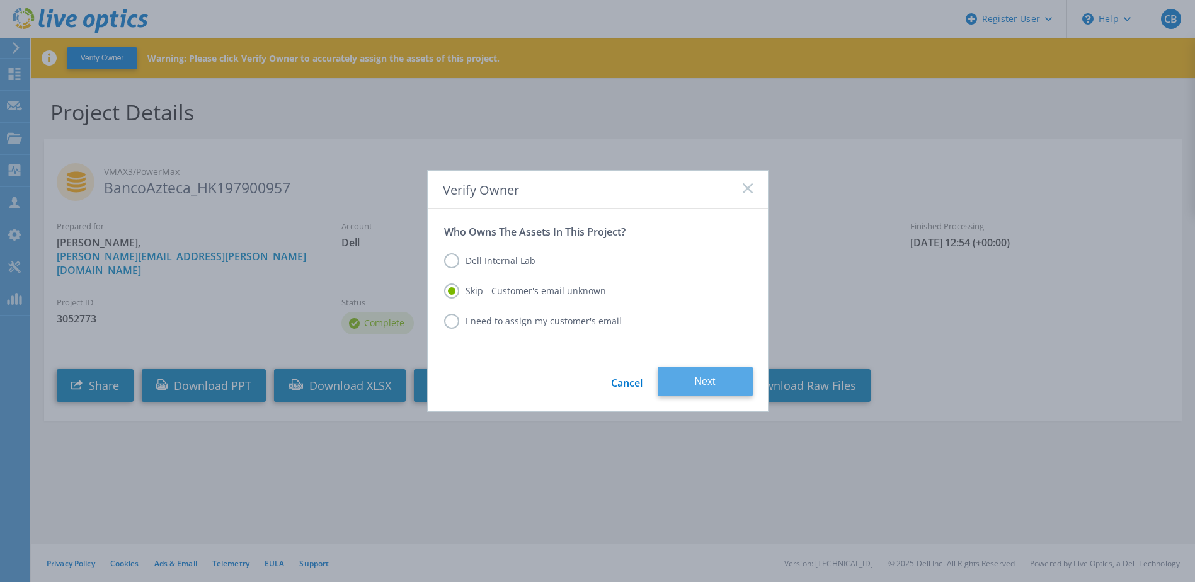
click at [724, 387] on button "Next" at bounding box center [704, 381] width 95 height 30
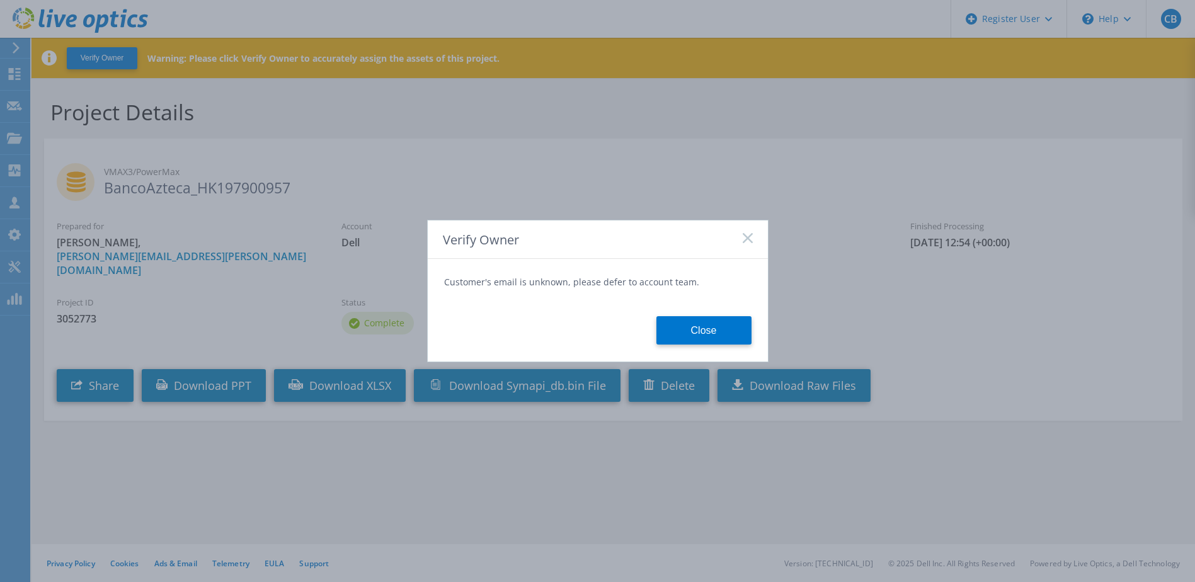
drag, startPoint x: 674, startPoint y: 341, endPoint x: 659, endPoint y: 340, distance: 14.5
click at [676, 341] on button "Close" at bounding box center [703, 330] width 95 height 28
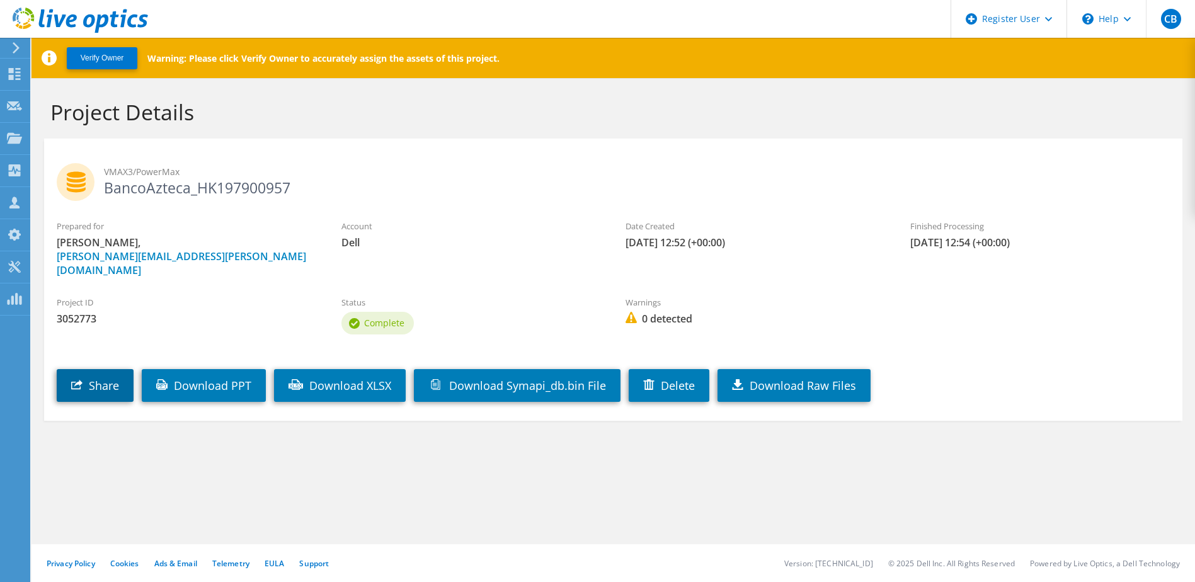
click at [103, 369] on link "Share" at bounding box center [95, 385] width 77 height 33
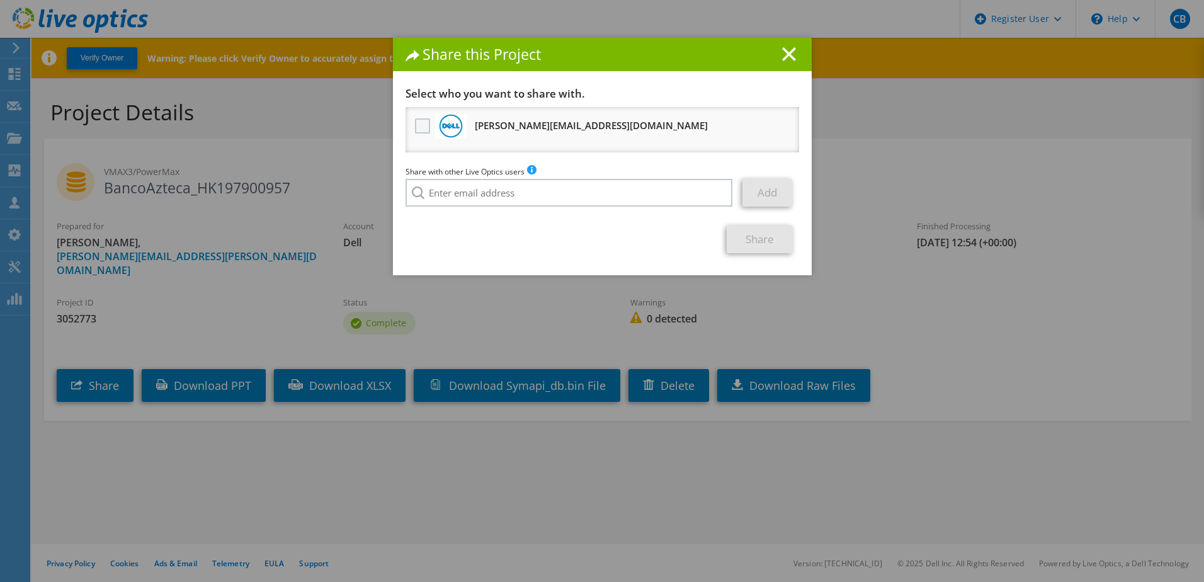
click at [416, 127] on label at bounding box center [424, 125] width 18 height 15
click at [0, 0] on input "checkbox" at bounding box center [0, 0] width 0 height 0
click at [744, 245] on link "Share" at bounding box center [760, 239] width 66 height 28
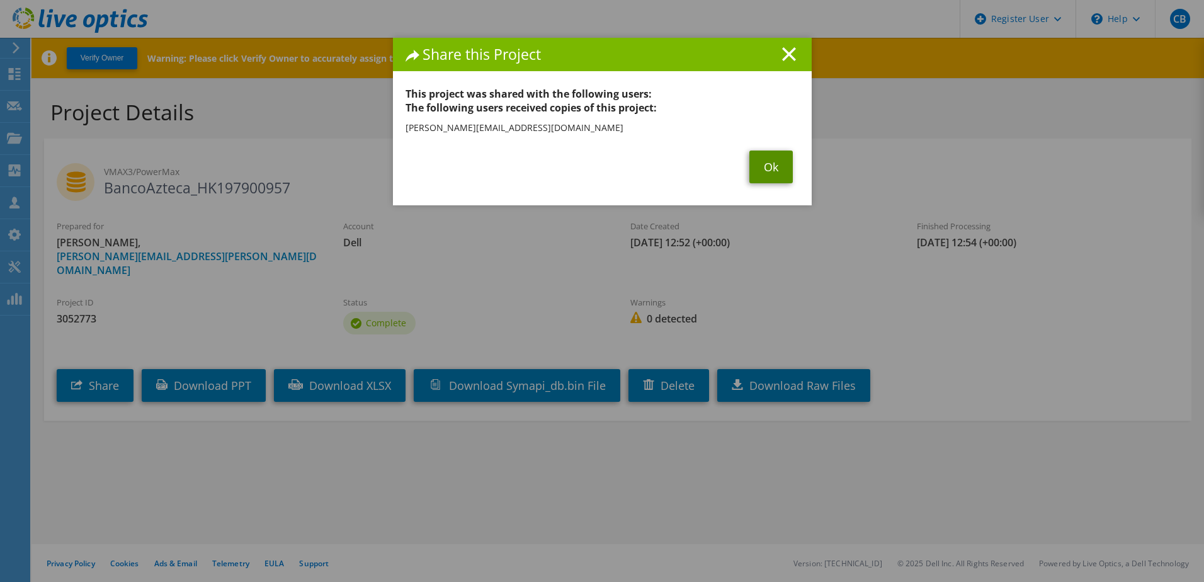
click at [764, 179] on link "Ok" at bounding box center [770, 166] width 43 height 33
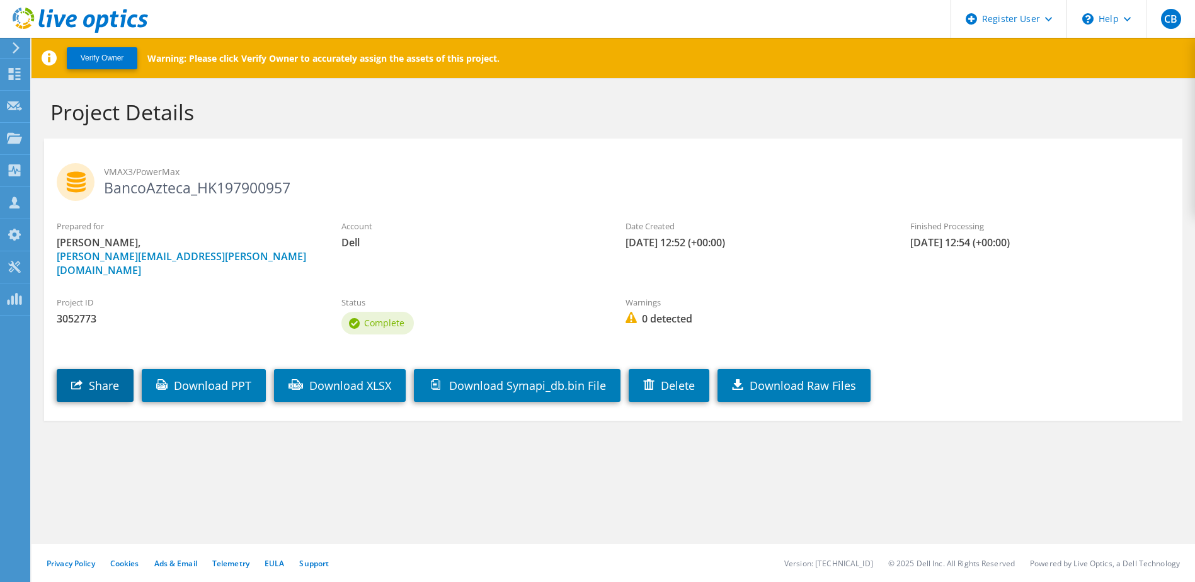
click at [97, 383] on link "Share" at bounding box center [95, 385] width 77 height 33
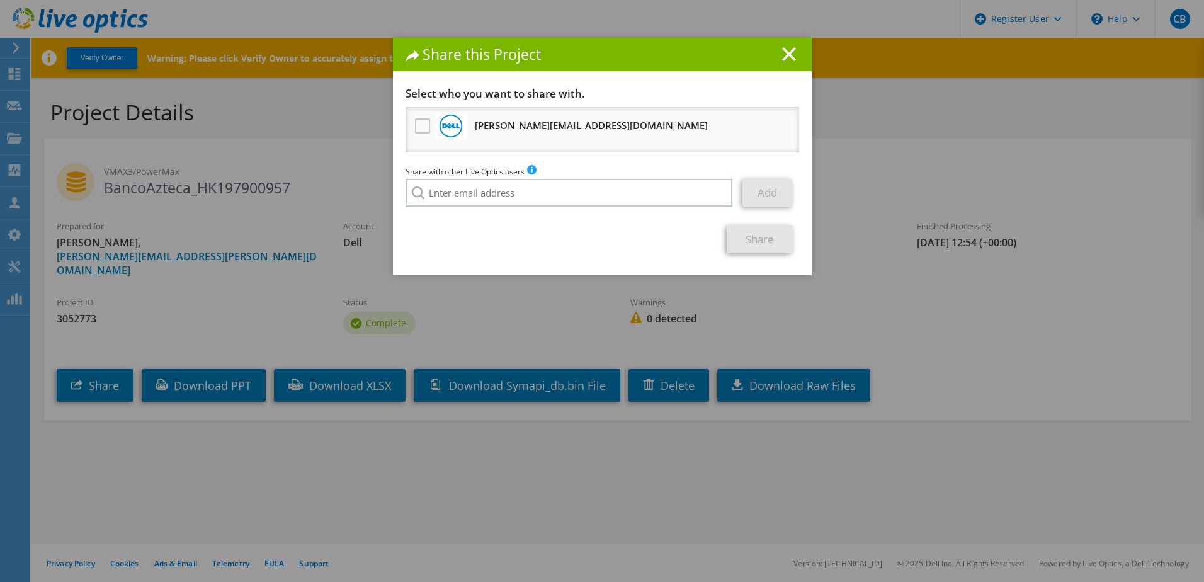
drag, startPoint x: 781, startPoint y: 50, endPoint x: 782, endPoint y: 57, distance: 7.0
click at [783, 50] on icon at bounding box center [789, 54] width 14 height 14
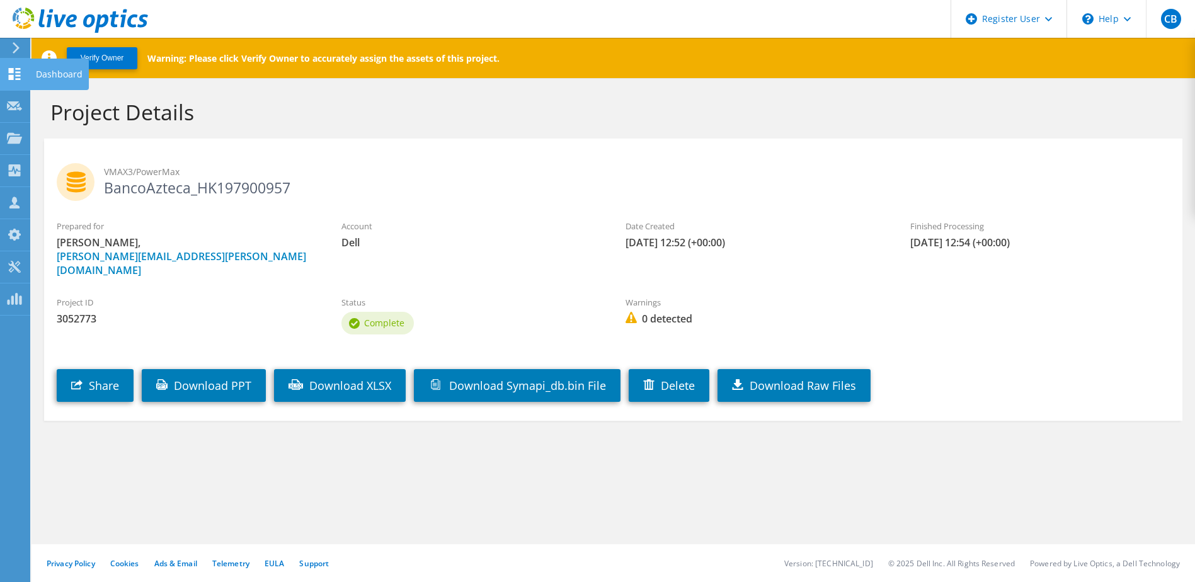
click at [9, 79] on use at bounding box center [15, 74] width 12 height 12
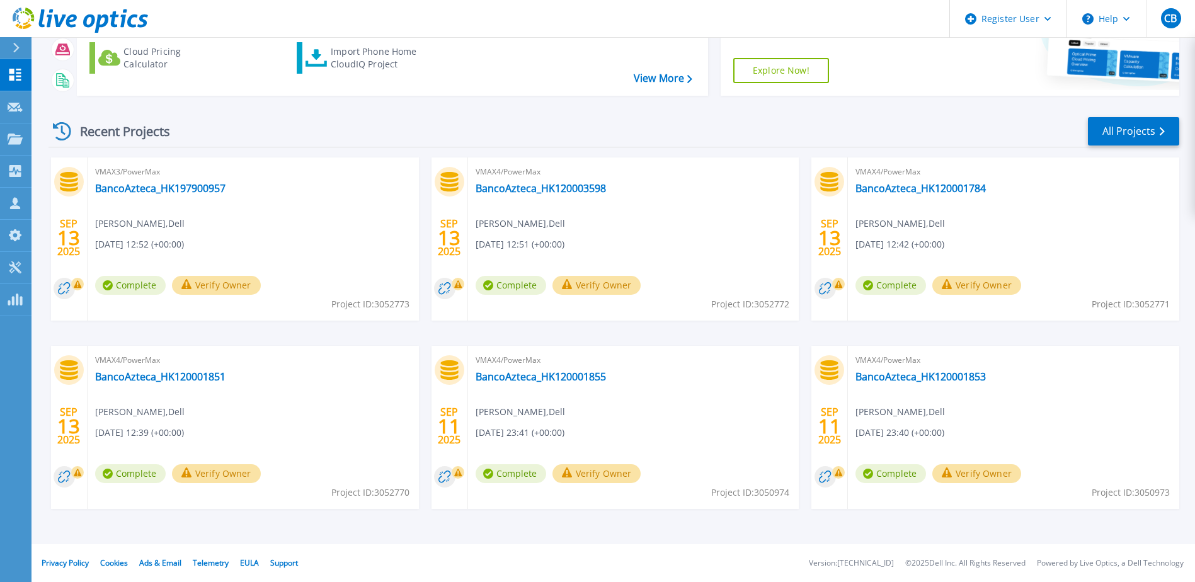
scroll to position [43, 0]
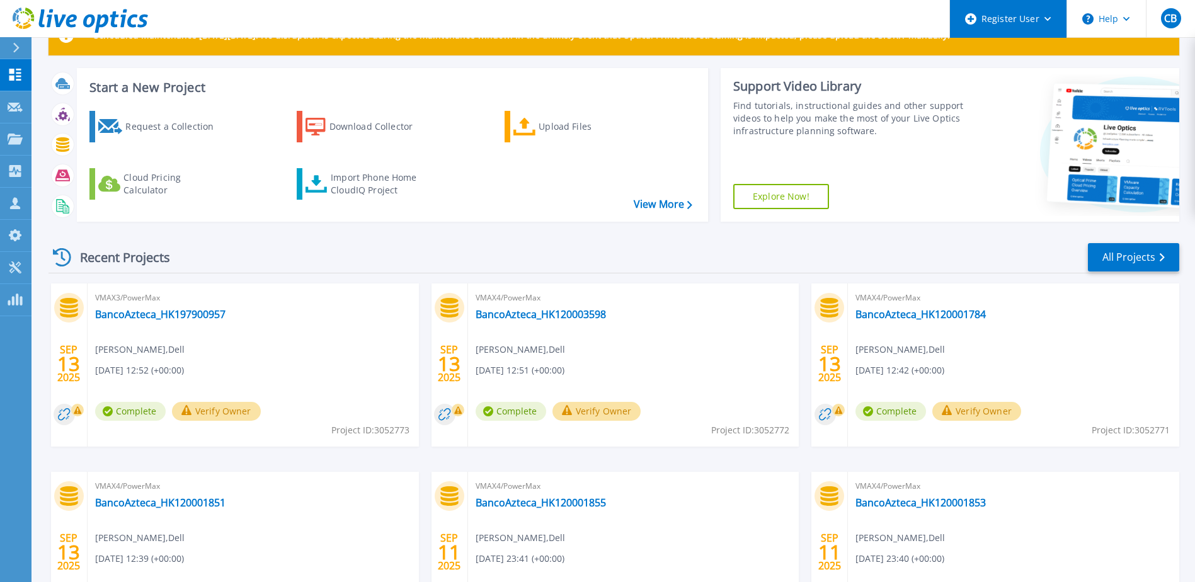
click at [1050, 7] on div "Register User" at bounding box center [1008, 19] width 116 height 38
click at [687, 19] on header "Register User Help CB Dell User [PERSON_NAME] [PERSON_NAME][EMAIL_ADDRESS][PERS…" at bounding box center [597, 19] width 1195 height 38
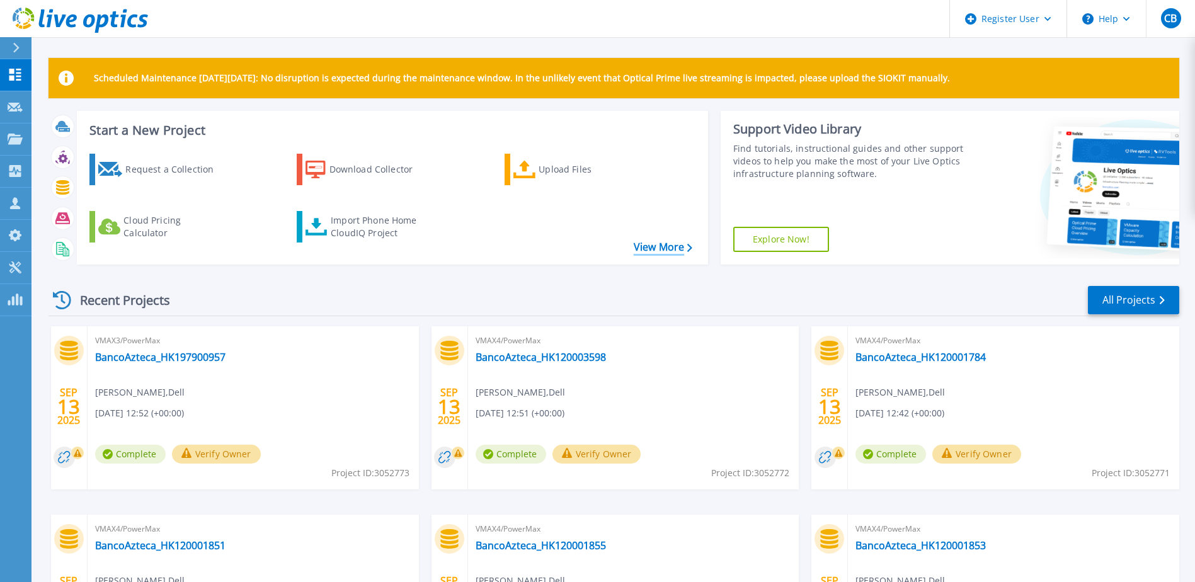
click at [666, 249] on link "View More" at bounding box center [662, 247] width 59 height 12
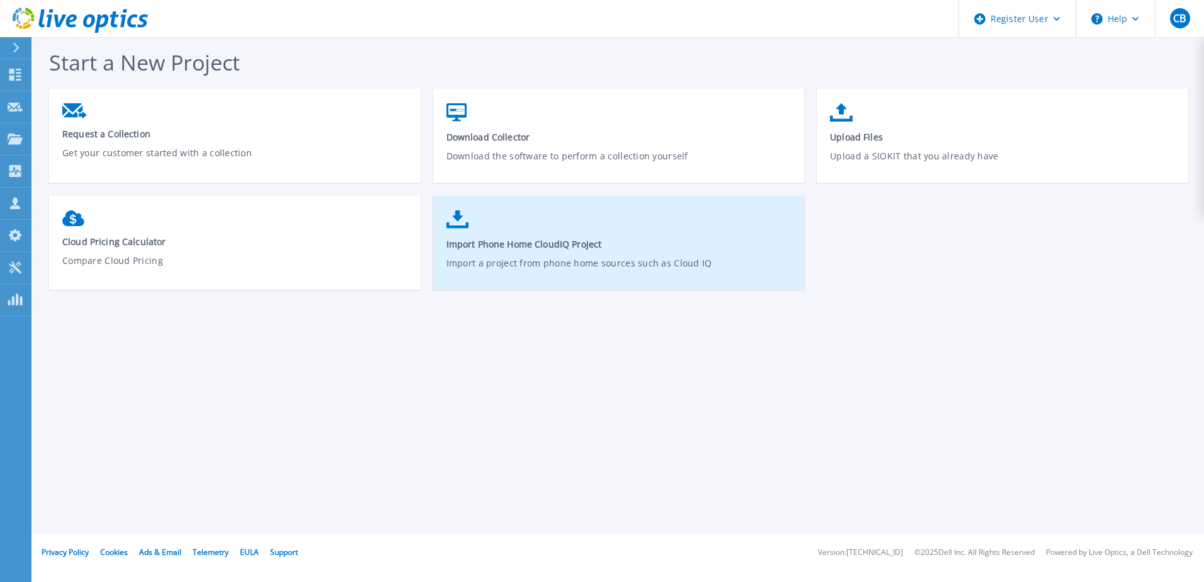
click at [535, 251] on link "Import Phone Home CloudIQ Project Import a project from phone home sources such…" at bounding box center [619, 249] width 372 height 90
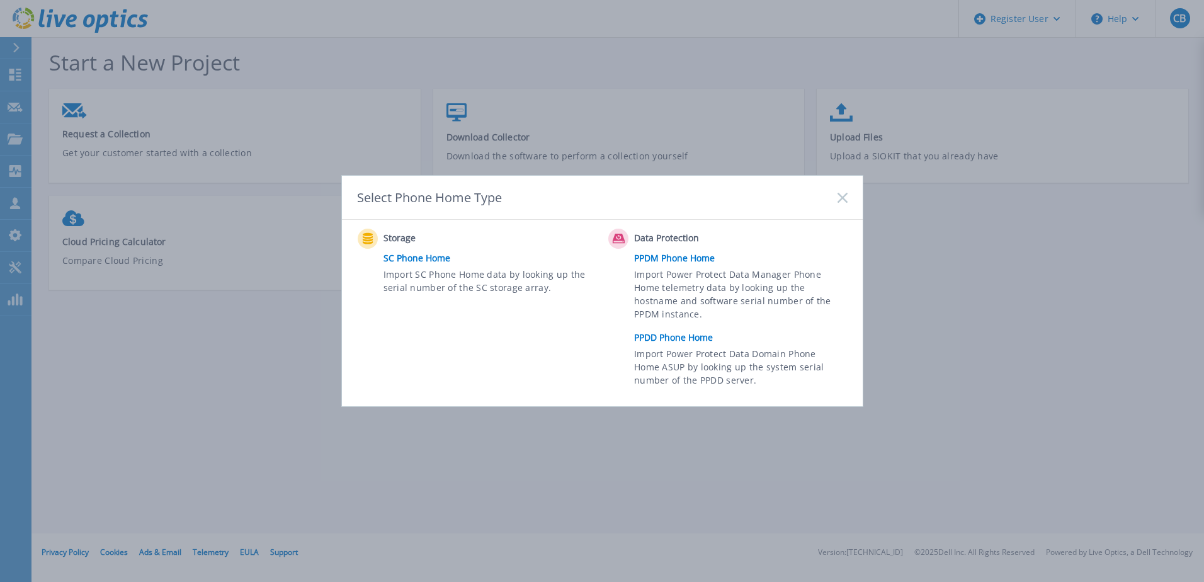
click at [423, 255] on link "SC Phone Home" at bounding box center [492, 258] width 219 height 19
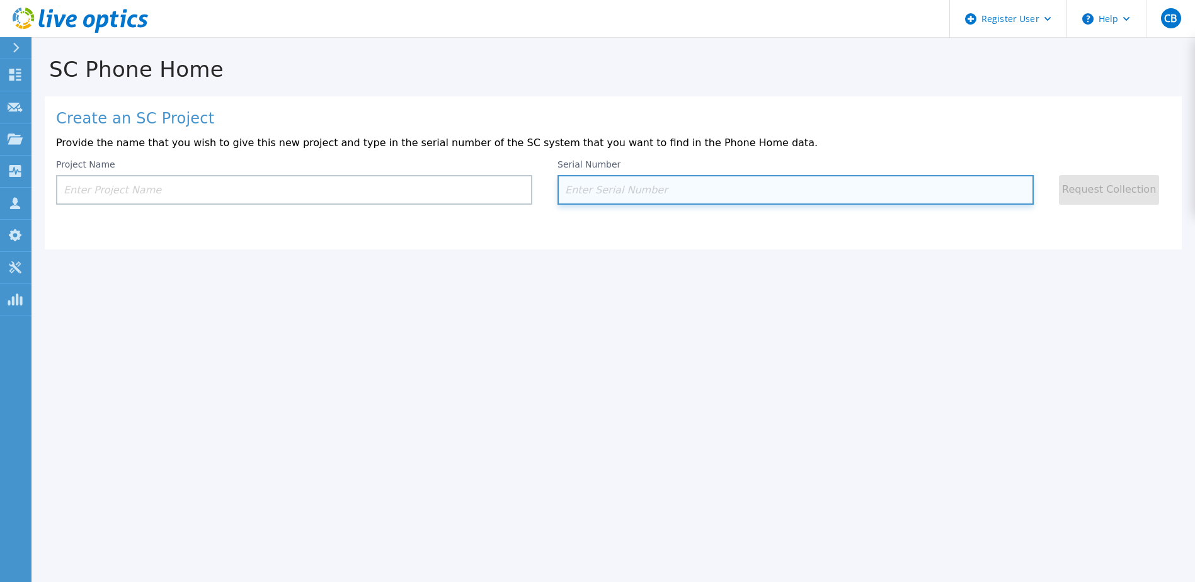
click at [639, 196] on input at bounding box center [795, 190] width 476 height 30
